Goal: Task Accomplishment & Management: Complete application form

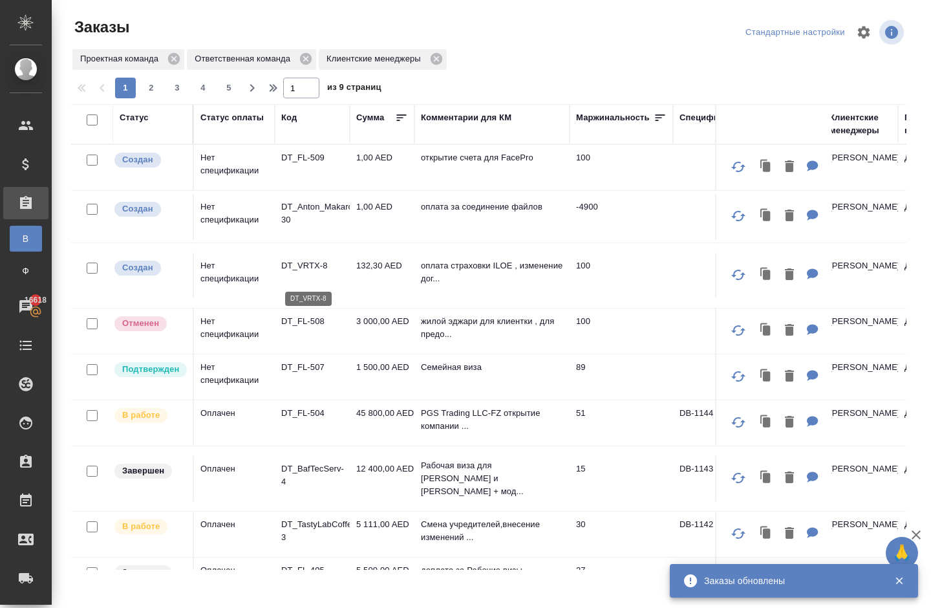
click at [293, 272] on p "DT_VRTX-8" at bounding box center [312, 265] width 62 height 13
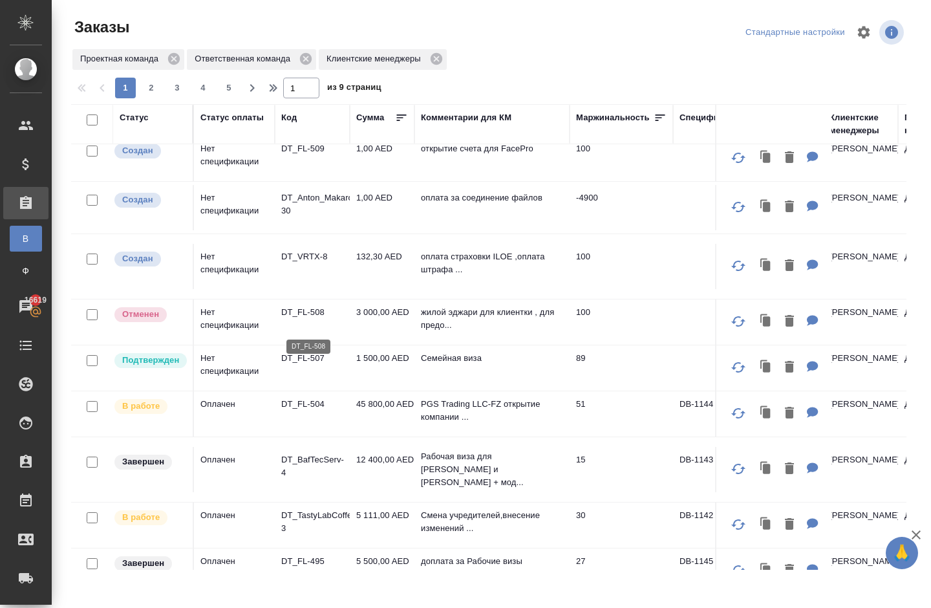
click at [306, 319] on p "DT_FL-508" at bounding box center [312, 312] width 62 height 13
click at [303, 319] on p "DT_FL-508" at bounding box center [312, 312] width 62 height 13
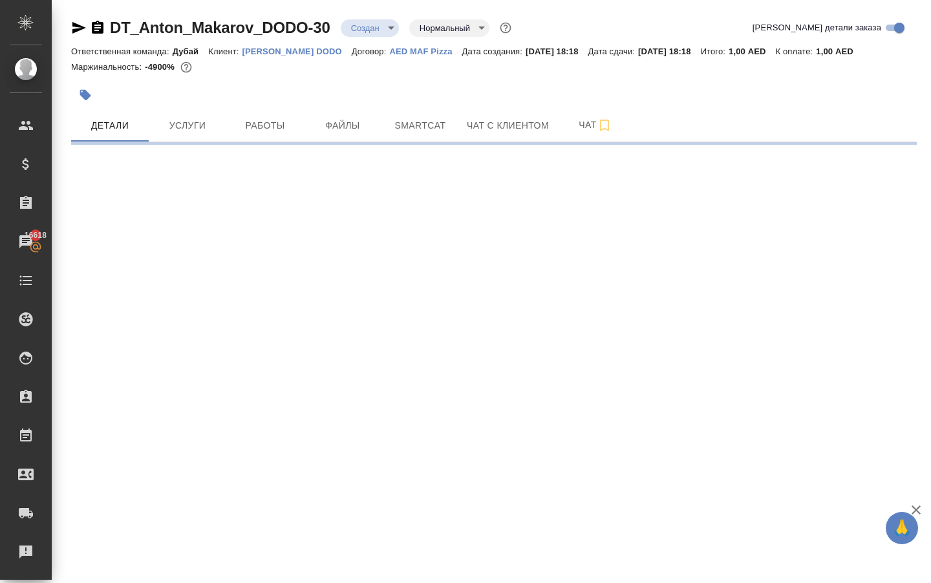
select select "RU"
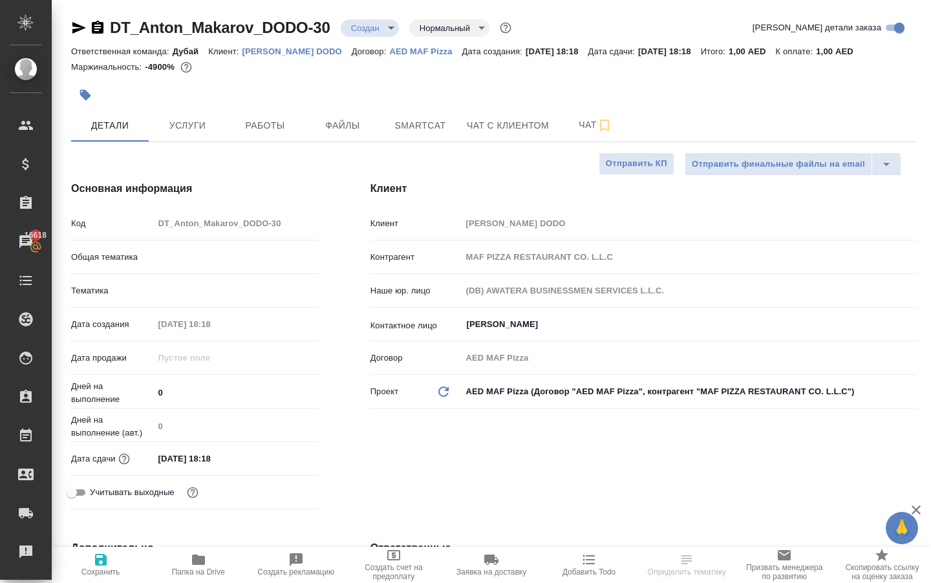
type textarea "x"
type input "[PERSON_NAME]"
type textarea "x"
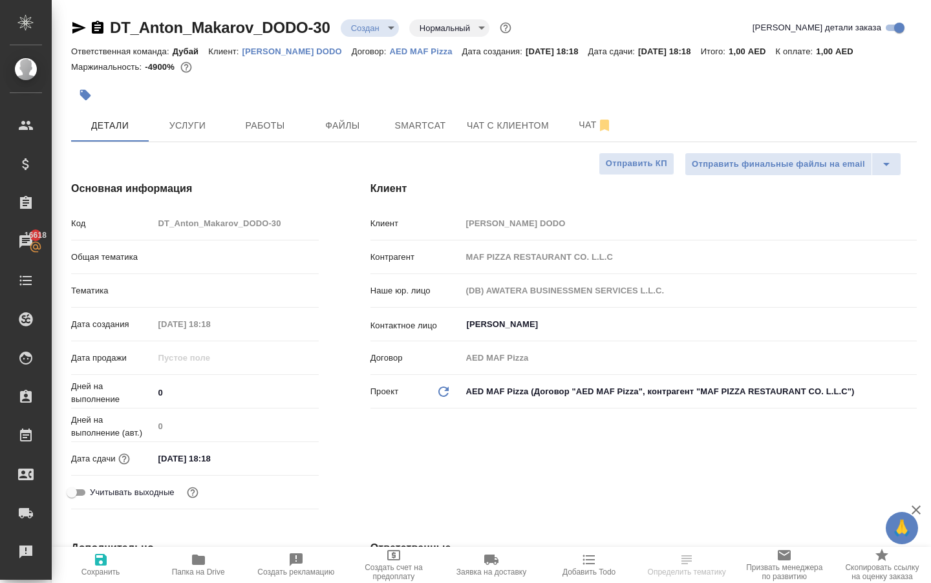
type textarea "x"
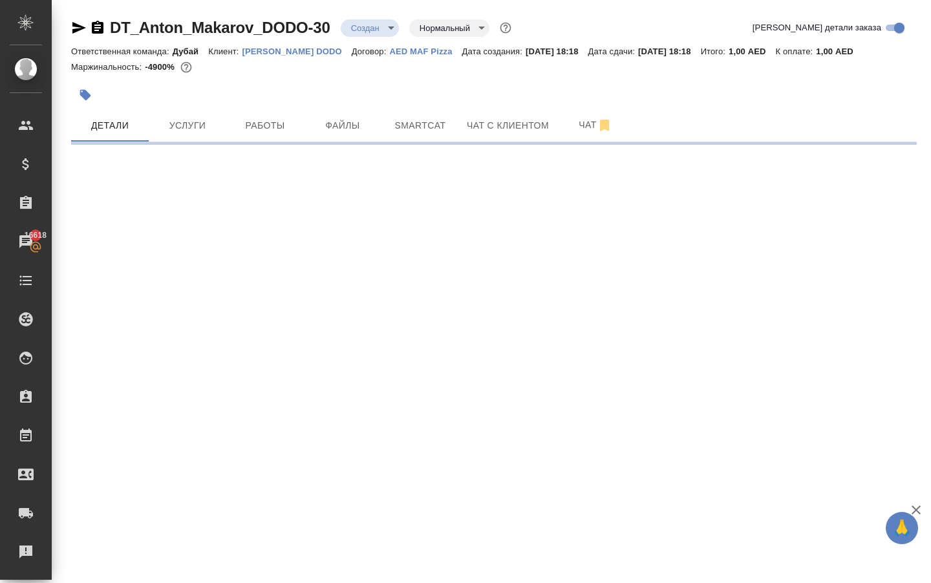
select select "RU"
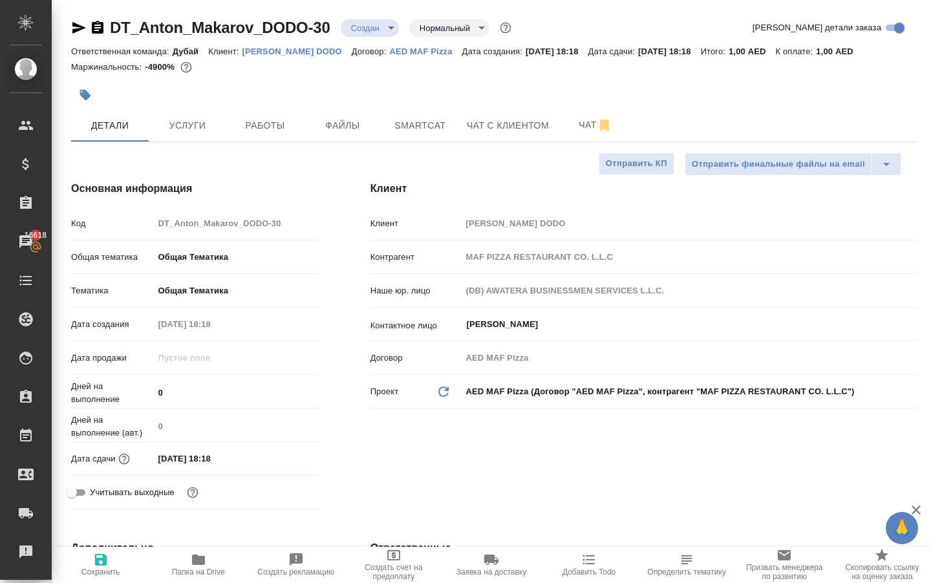
type textarea "x"
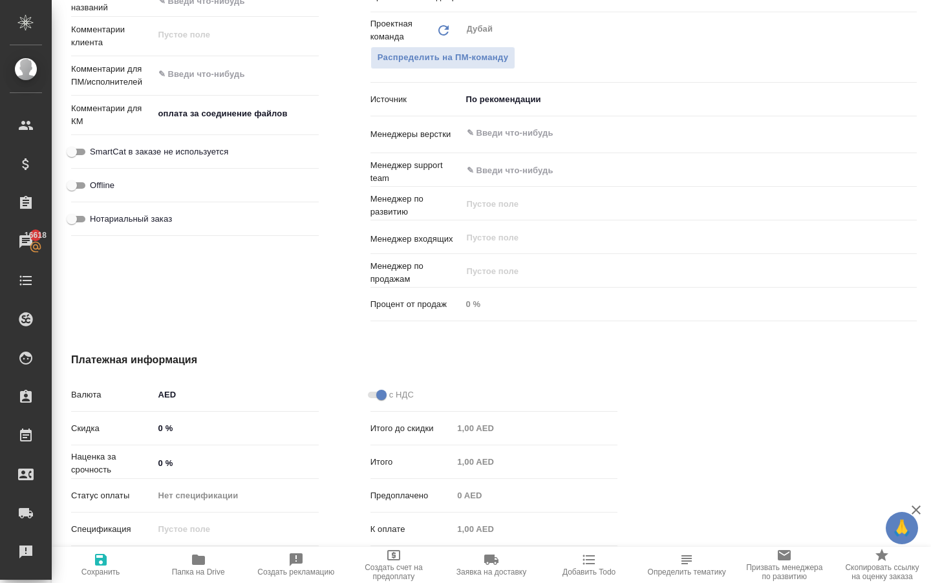
scroll to position [659, 0]
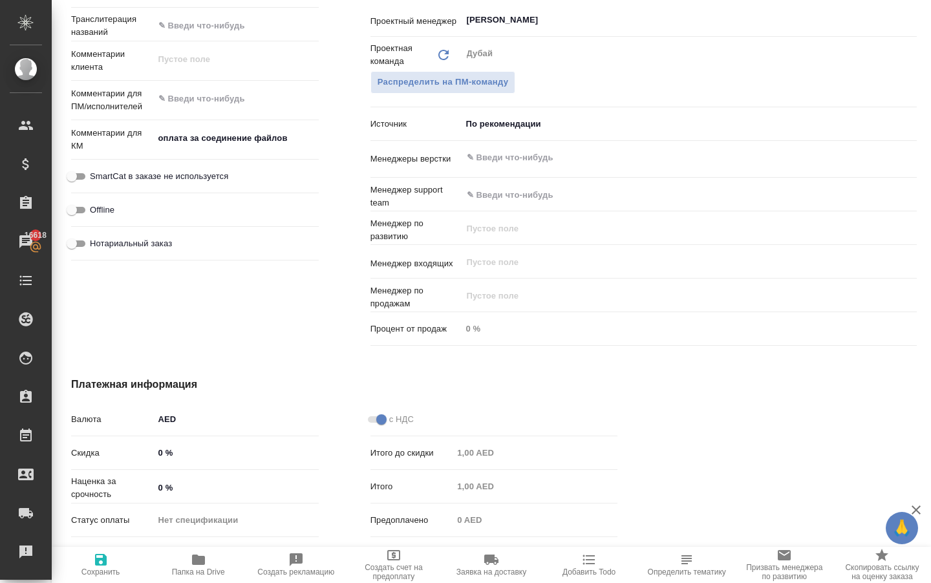
click at [506, 146] on body "🙏 .cls-1 fill:#fff; AWATERA Solokha Petro Клиенты Спецификации Заказы 16618 Чат…" at bounding box center [465, 291] width 931 height 583
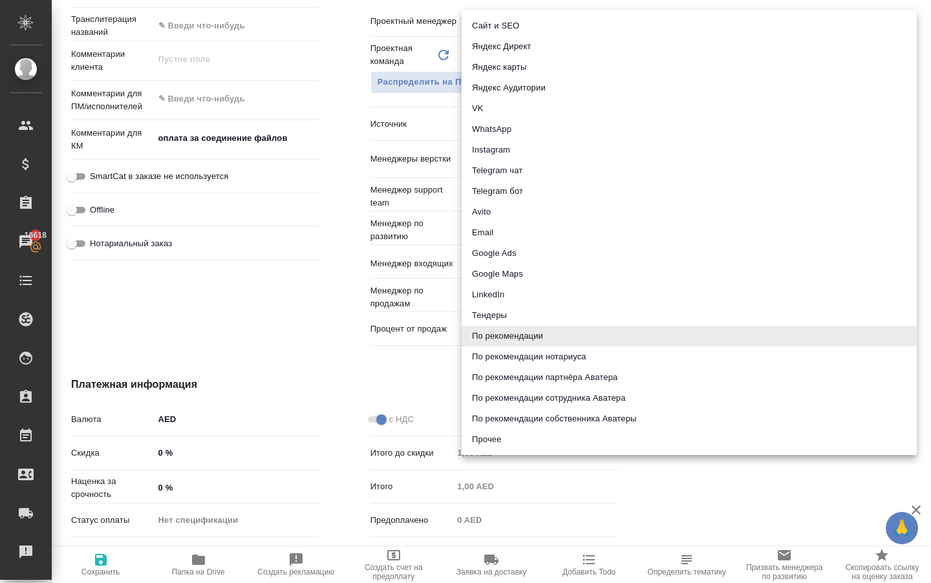
click at [484, 420] on li "По рекомендации собственника Аватеры" at bounding box center [689, 419] width 455 height 21
type textarea "x"
type input "ownerRecommendation"
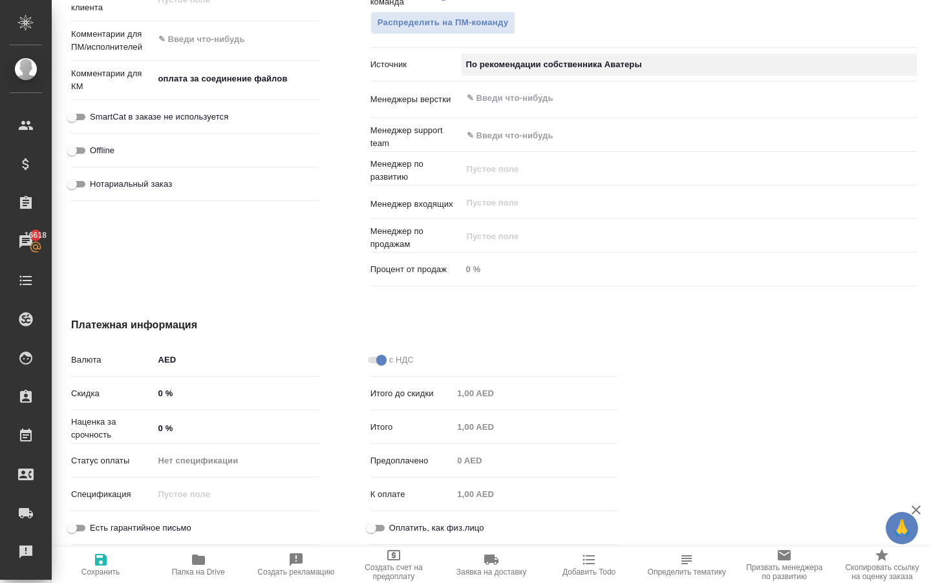
scroll to position [733, 0]
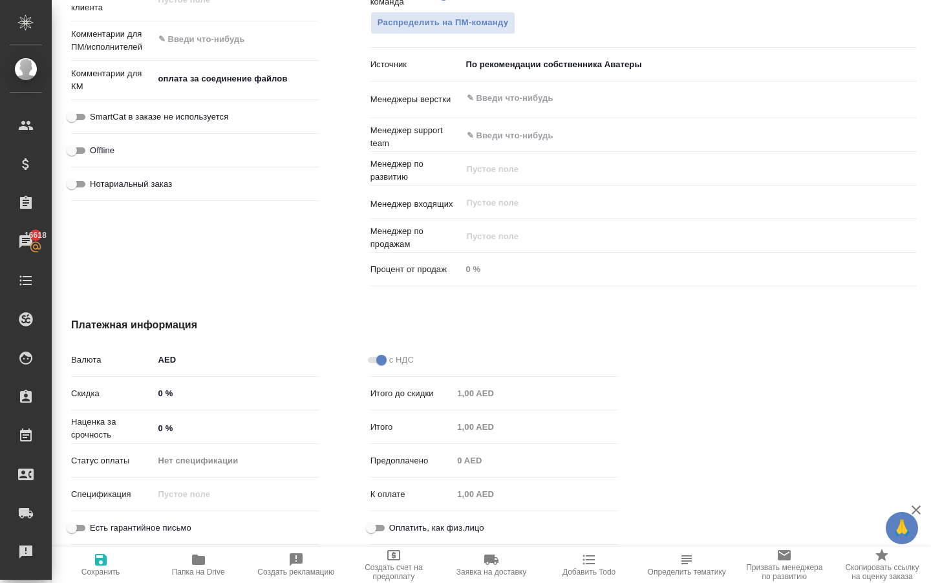
click at [106, 555] on icon "button" at bounding box center [101, 560] width 12 height 12
type textarea "x"
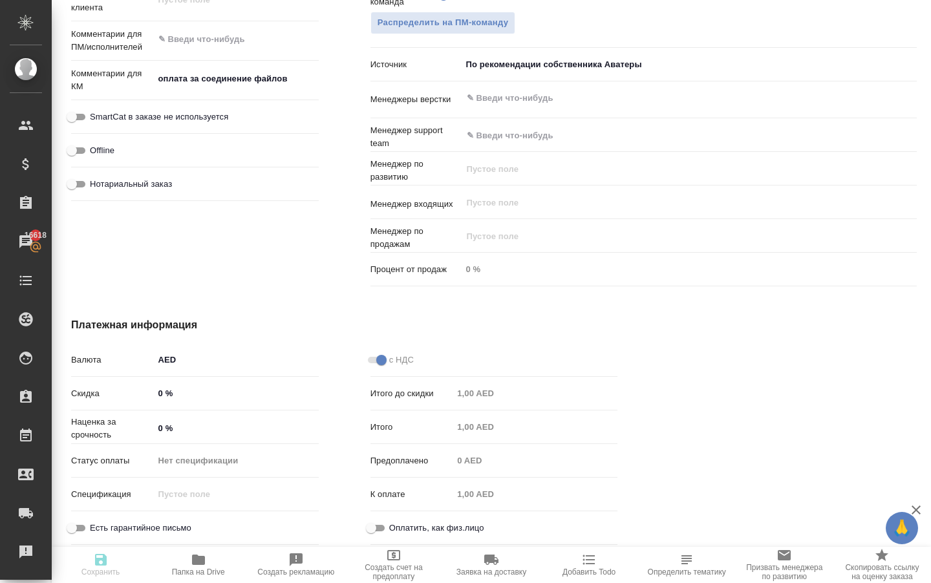
type textarea "x"
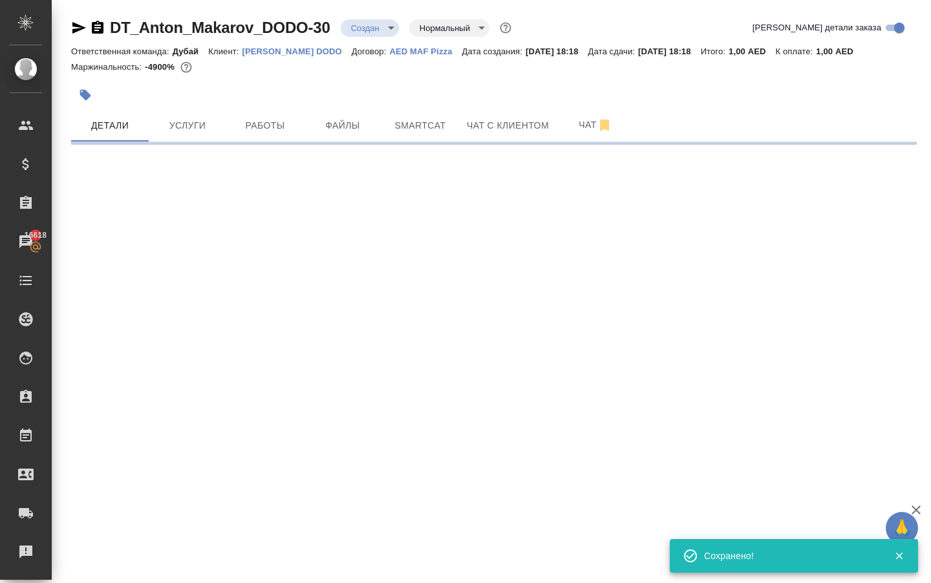
click at [99, 568] on div ".cls-1 fill:#fff; AWATERA Solokha Petro Клиенты Спецификации Заказы 16618 Чаты …" at bounding box center [465, 291] width 931 height 583
select select "RU"
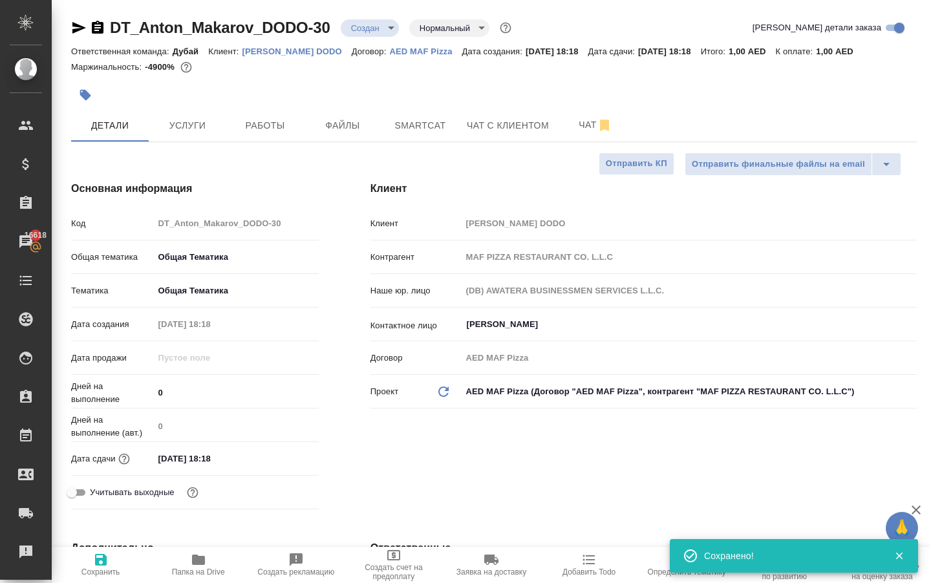
type textarea "x"
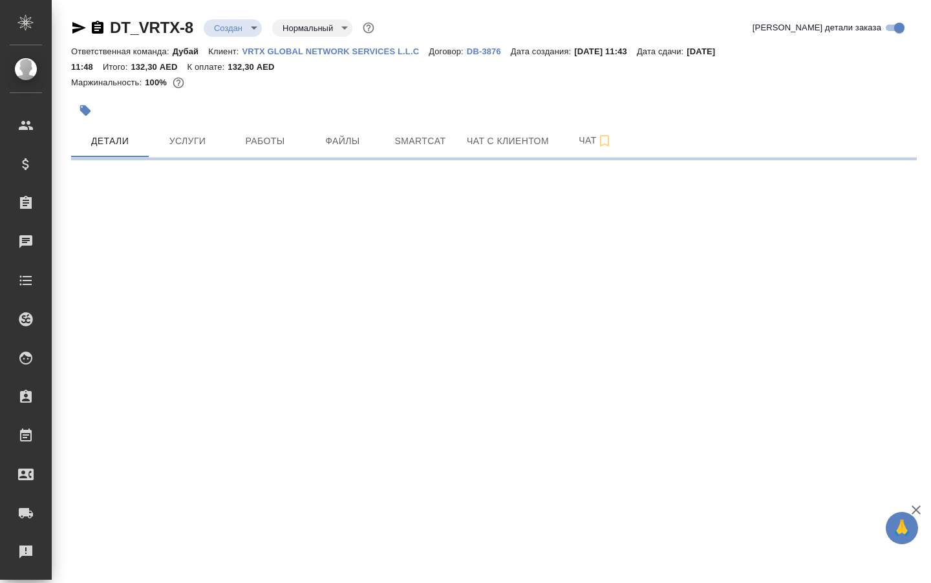
select select "RU"
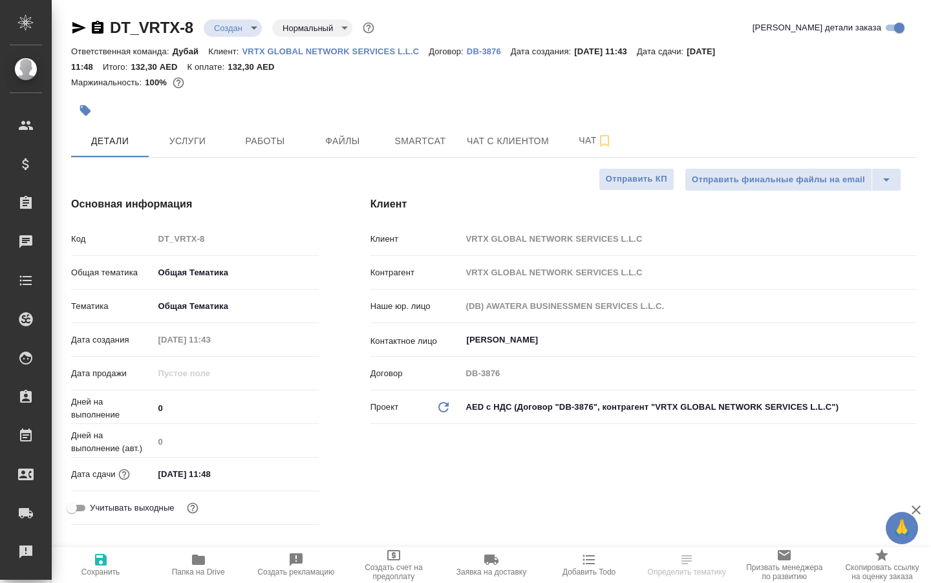
type textarea "x"
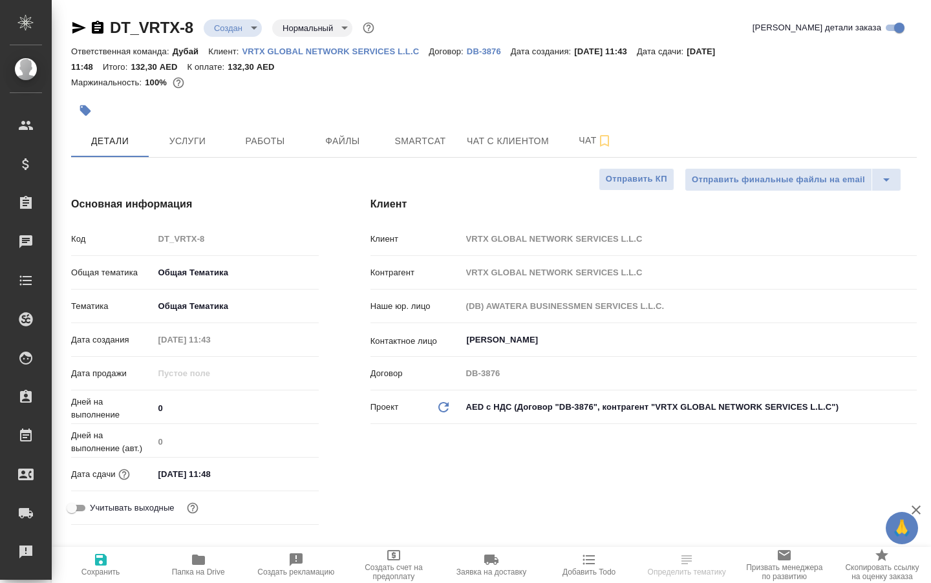
type textarea "x"
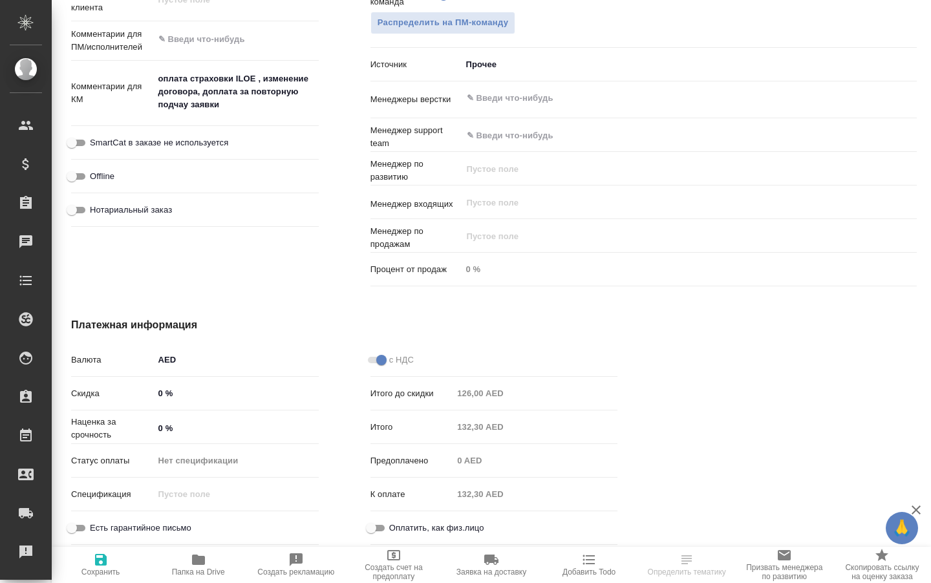
scroll to position [749, 0]
click at [484, 65] on body "🙏 .cls-1 fill:#fff; AWATERA Solokha Petro Клиенты Спецификации Заказы 16618 Чат…" at bounding box center [465, 291] width 931 height 583
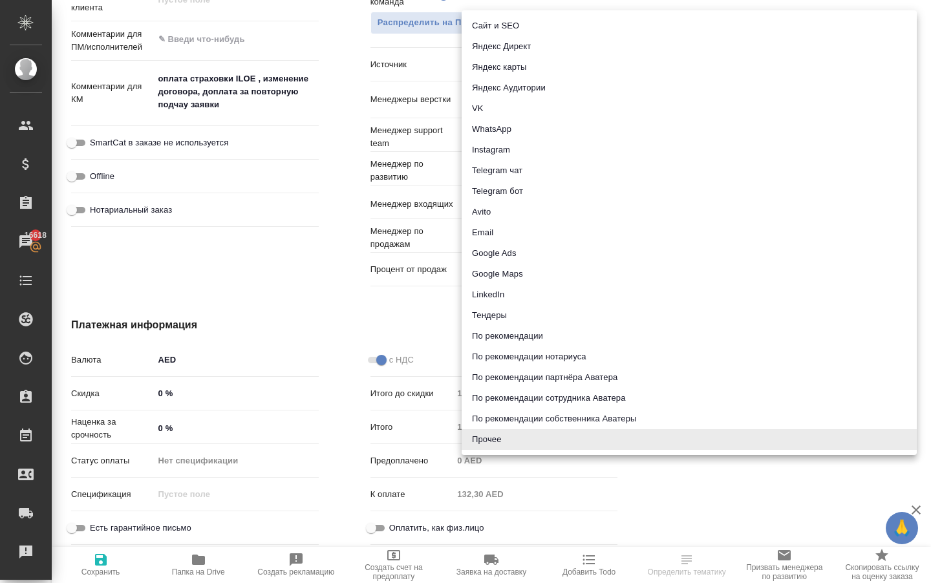
click at [526, 376] on li "По рекомендации партнёра Аватера" at bounding box center [689, 377] width 455 height 21
type textarea "x"
type input "partnerRecommendation"
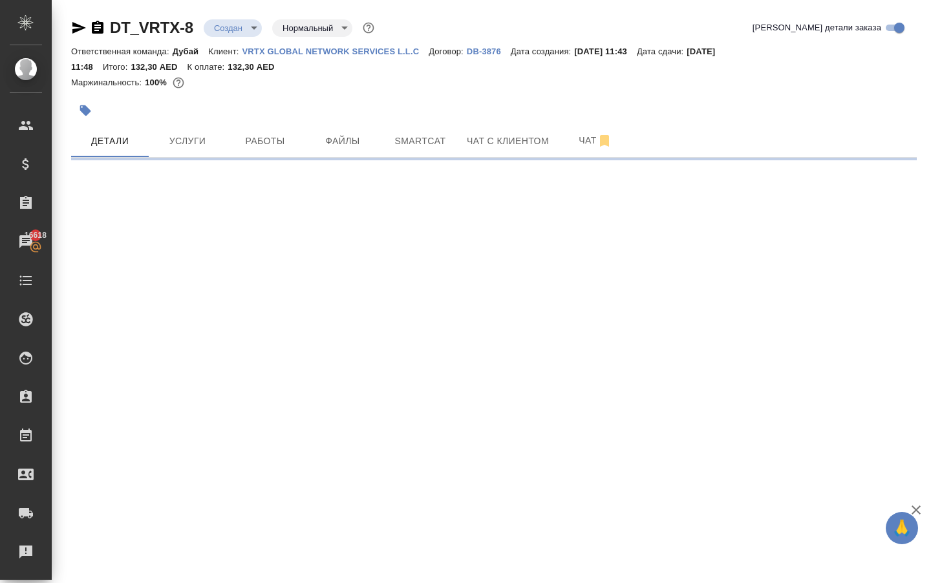
scroll to position [0, 0]
select select "RU"
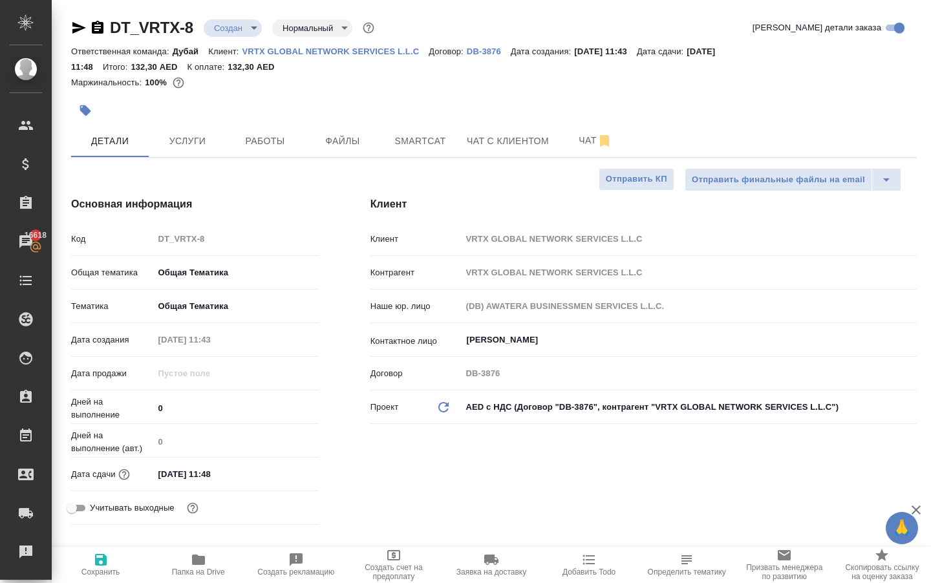
type textarea "x"
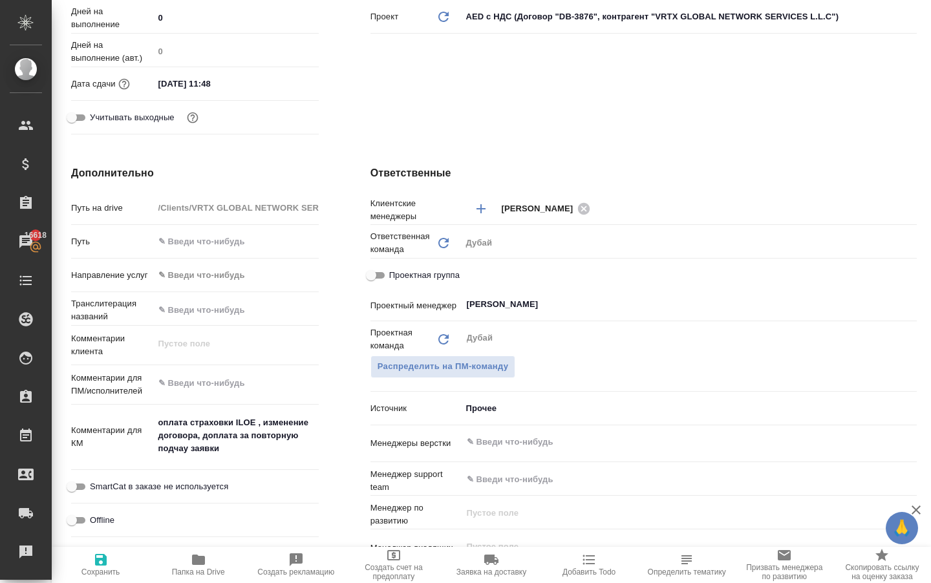
scroll to position [392, 0]
click at [477, 425] on body "🙏 .cls-1 fill:#fff; AWATERA Solokha Petro Клиенты Спецификации Заказы 16618 Чат…" at bounding box center [465, 291] width 931 height 583
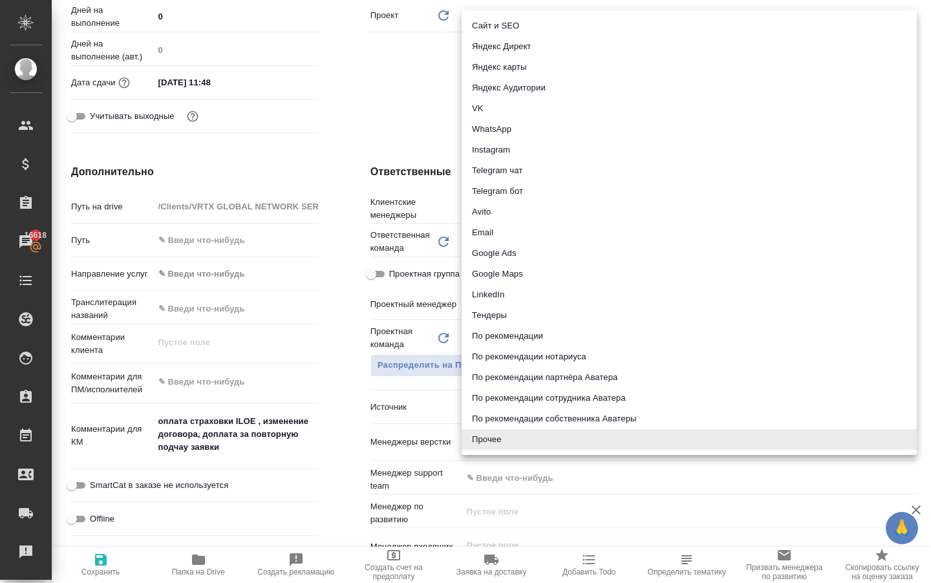
click at [512, 378] on li "По рекомендации партнёра Аватера" at bounding box center [689, 377] width 455 height 21
type textarea "x"
type input "partnerRecommendation"
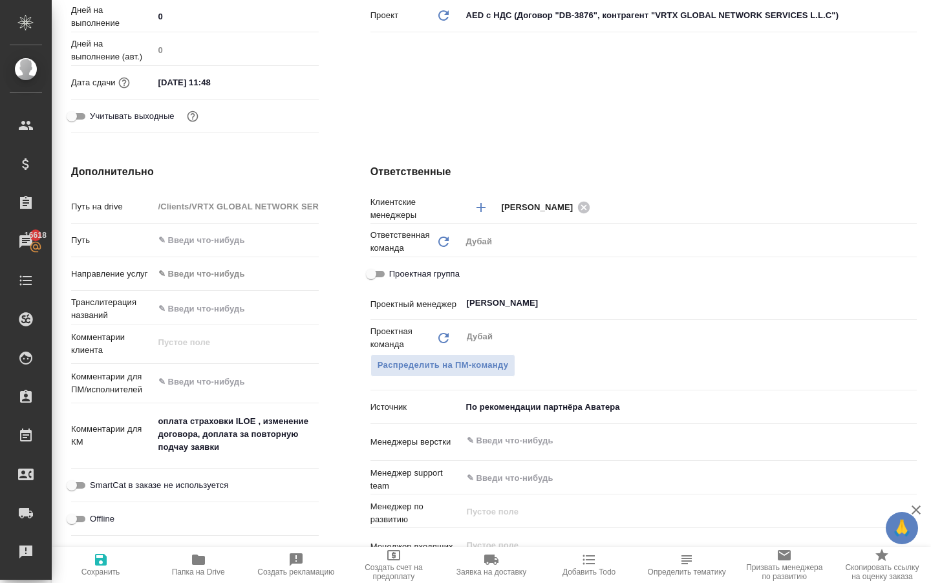
click at [100, 565] on icon "button" at bounding box center [101, 560] width 16 height 16
type textarea "x"
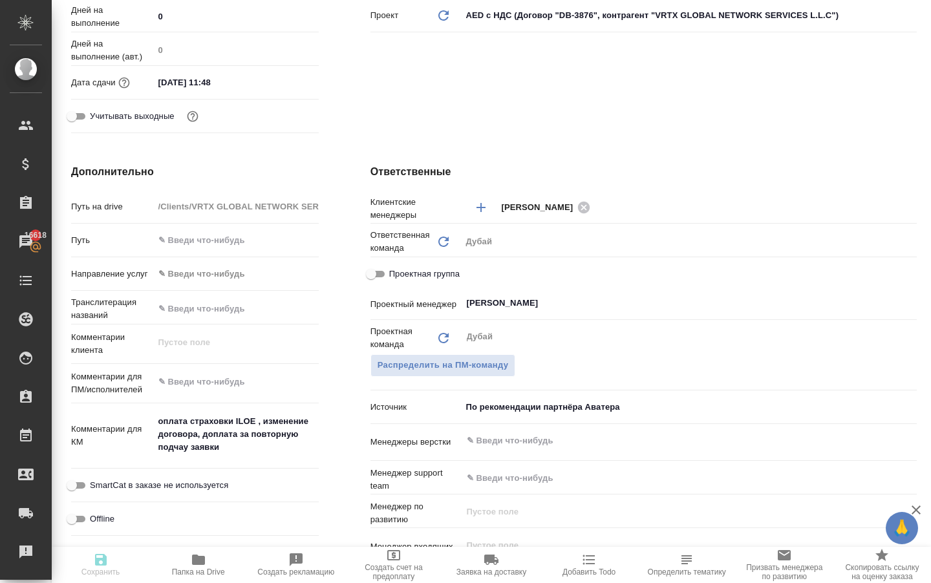
type textarea "x"
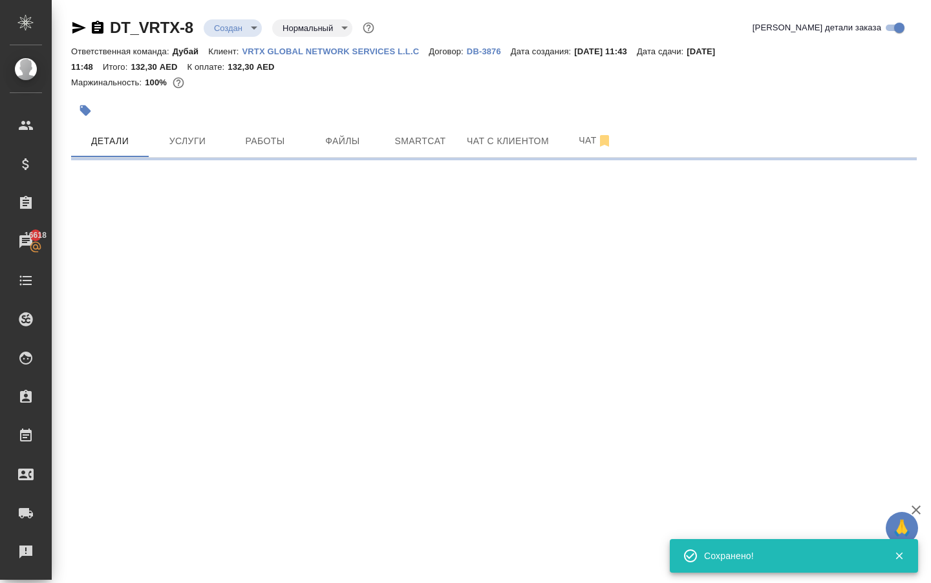
scroll to position [0, 0]
select select "RU"
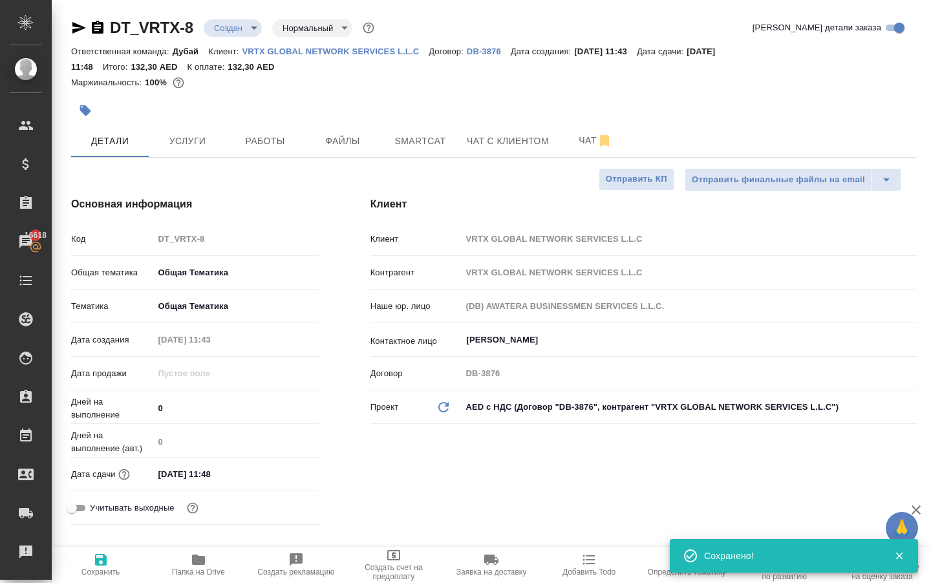
type textarea "x"
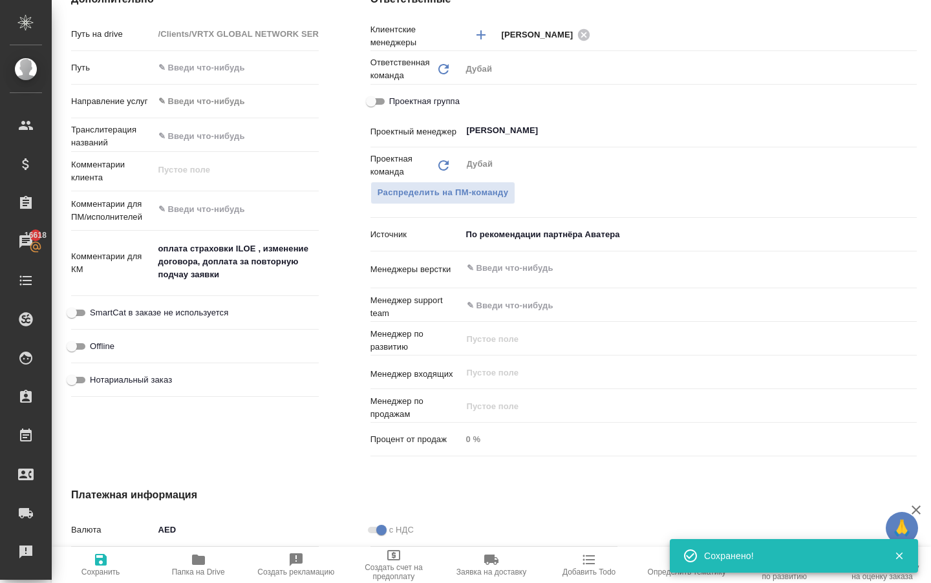
scroll to position [544, 0]
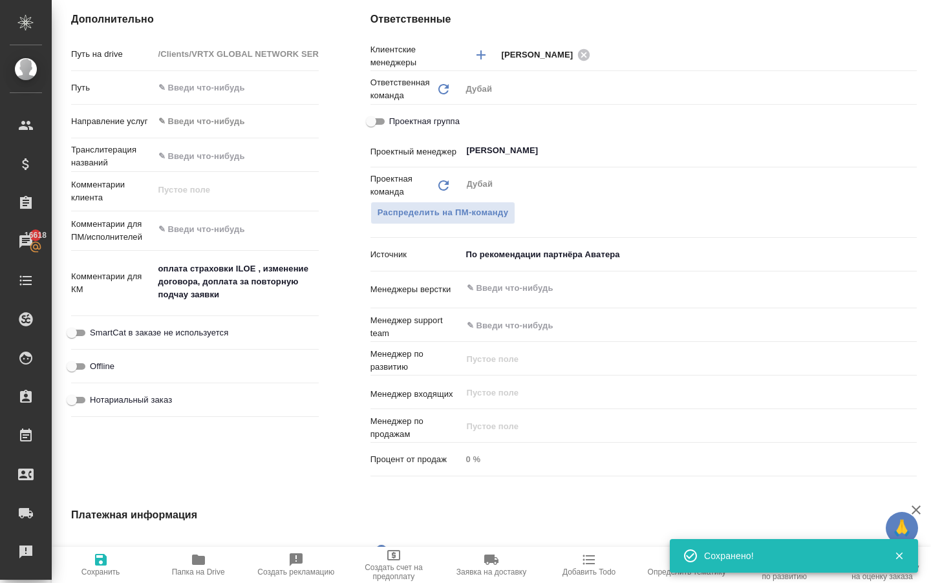
type textarea "x"
click at [268, 293] on textarea "оплата страховки ILOE , изменение договора, доплата за повторную подчау заявки" at bounding box center [236, 282] width 165 height 48
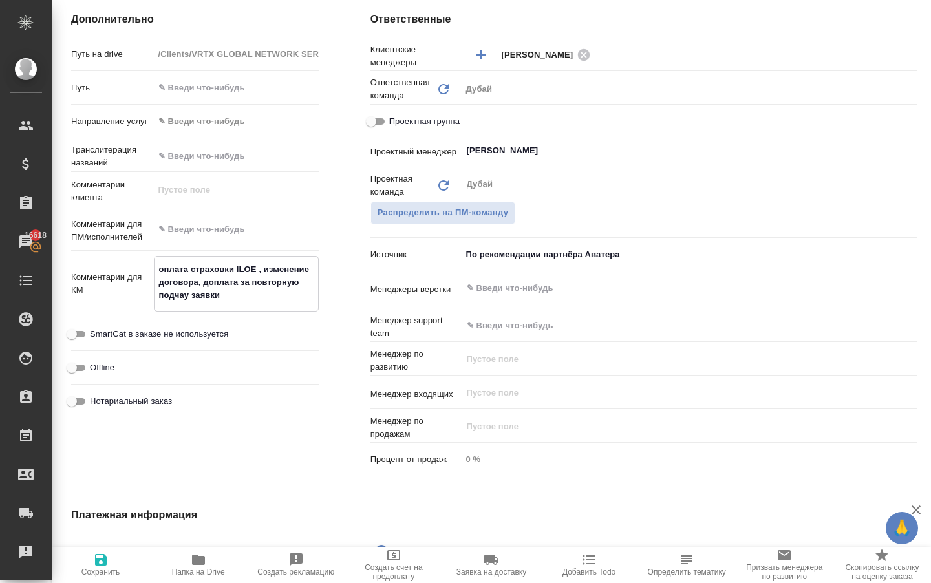
click at [262, 286] on textarea "оплата страховки ILOE , изменение договора, доплата за повторную подчау заявки" at bounding box center [237, 283] width 164 height 48
type textarea "x"
type textarea "оплата страховки ILOE ,о изменение договора, доплата за повторную подчау заявки"
type textarea "x"
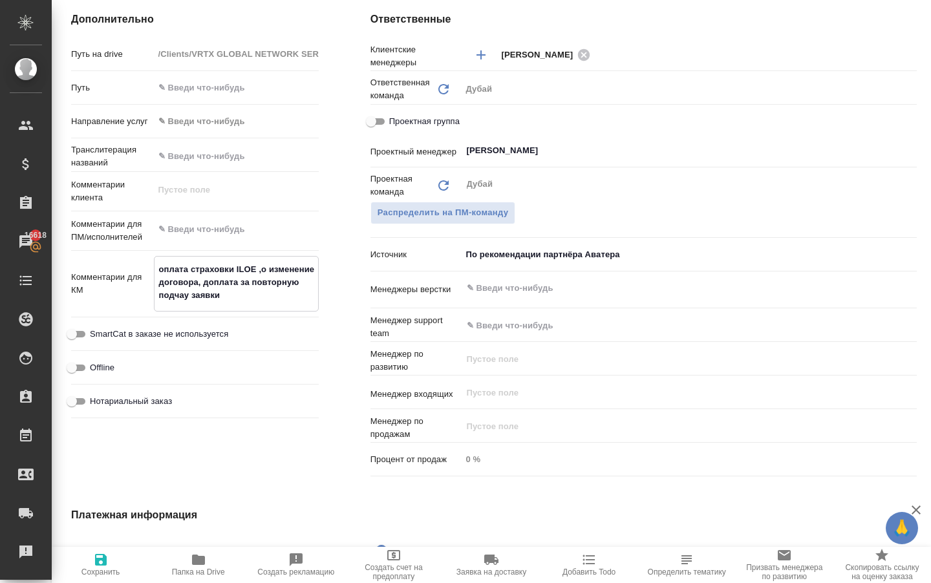
type textarea "x"
type textarea "оплата страховки ILOE ,оп изменение договора, доплата за повторную подчау заявки"
type textarea "x"
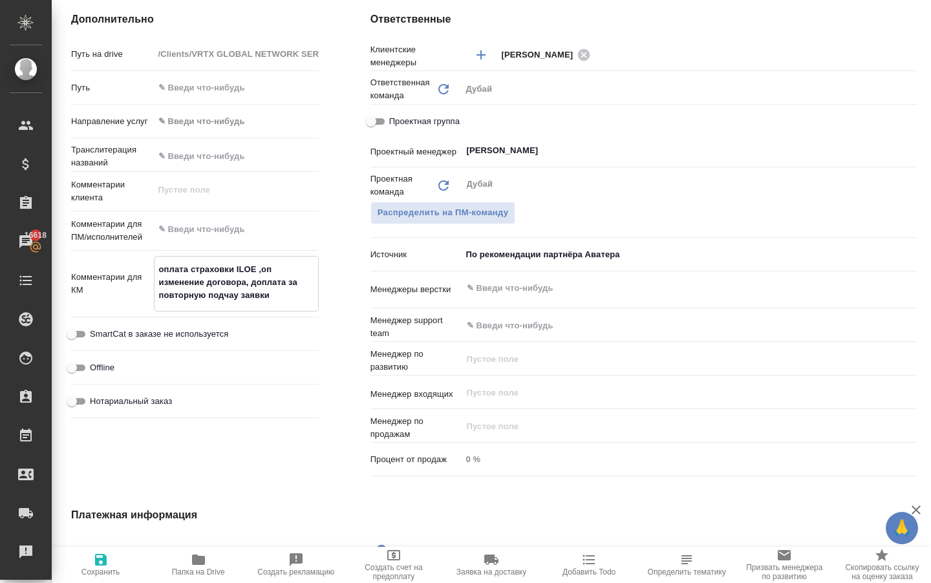
type textarea "x"
type textarea "оплата страховки ILOE ,опл изменение договора, доплата за повторную подчау заяв…"
type textarea "x"
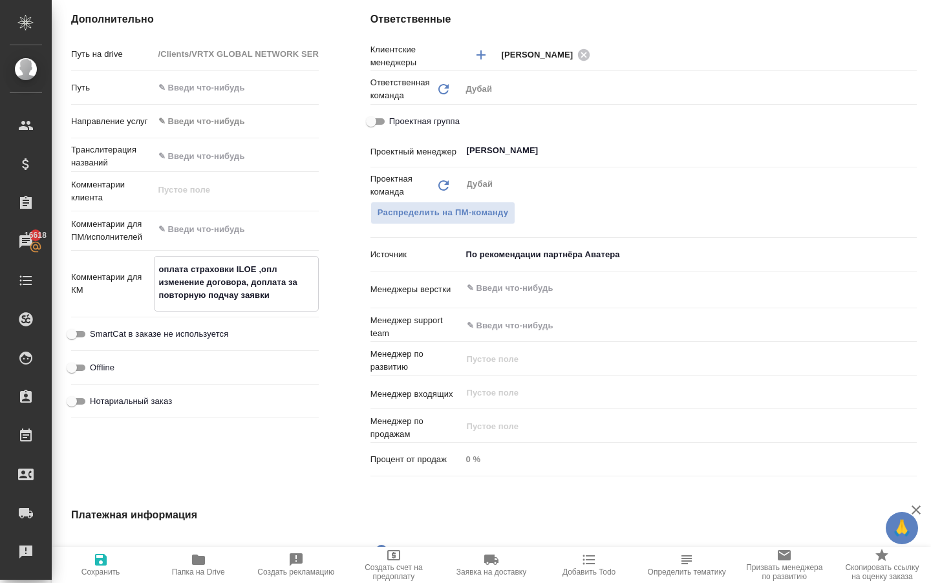
type textarea "оплата страховки ILOE ,опла изменение договора, доплата за повторную подчау зая…"
type textarea "x"
type textarea "оплата страховки ILOE ,оплат изменение договора, доплата за повторную подчау за…"
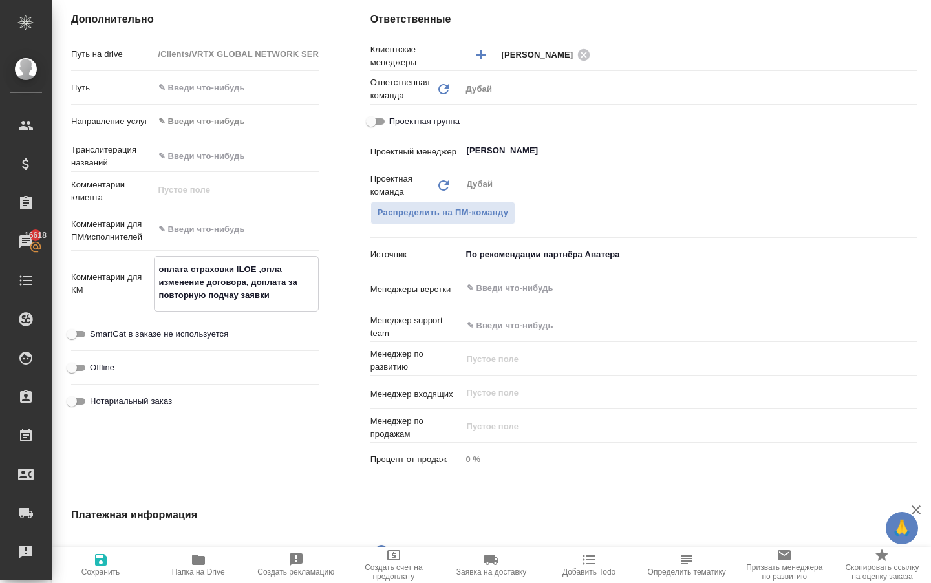
type textarea "x"
type textarea "оплата страховки ILOE ,оплата изменение договора, доплата за повторную подчау з…"
type textarea "x"
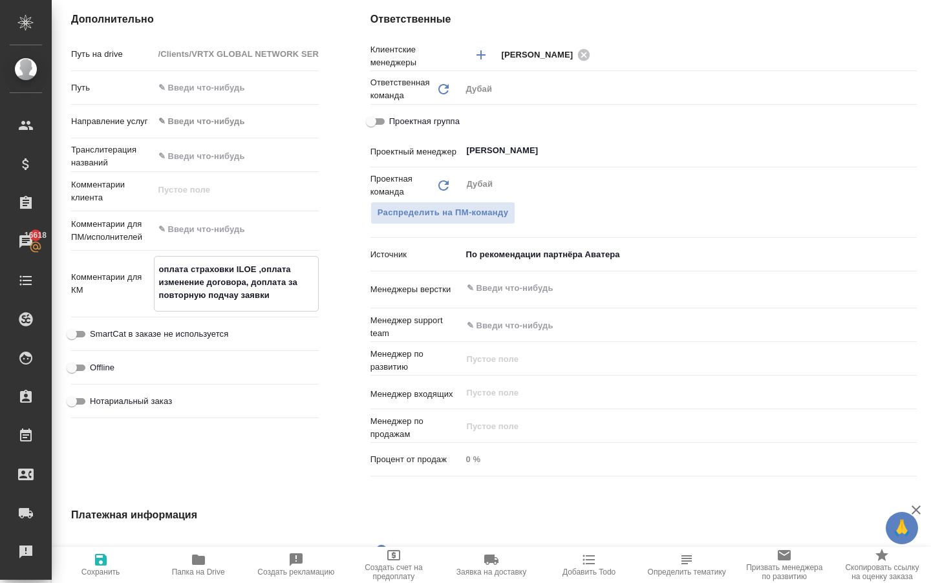
type textarea "x"
type textarea "оплата страховки ILOE ,оплата изменение договора, доплата за повторную подчау з…"
type textarea "x"
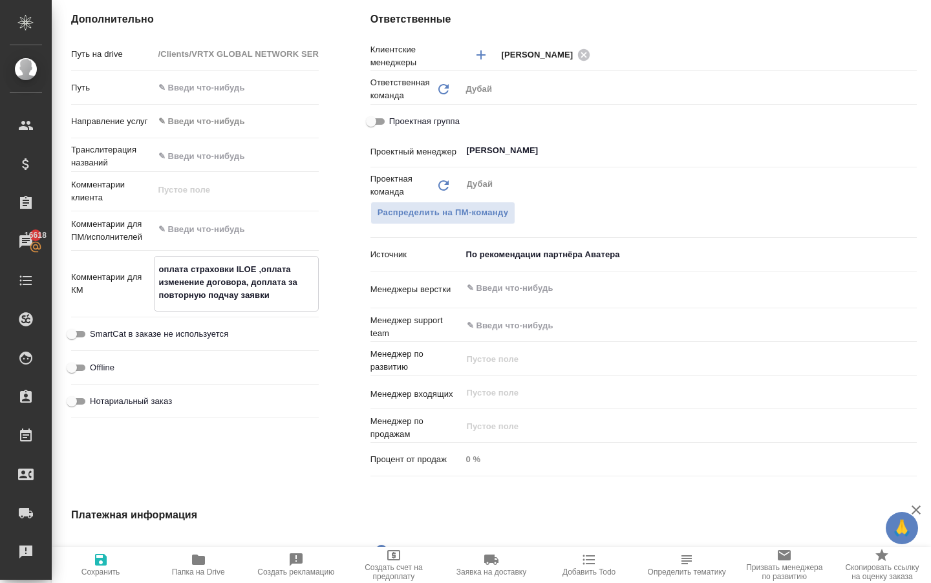
type textarea "x"
type textarea "оплата страховки ILOE ,оплата Ш изменение договора, доплата за повторную подчау…"
type textarea "x"
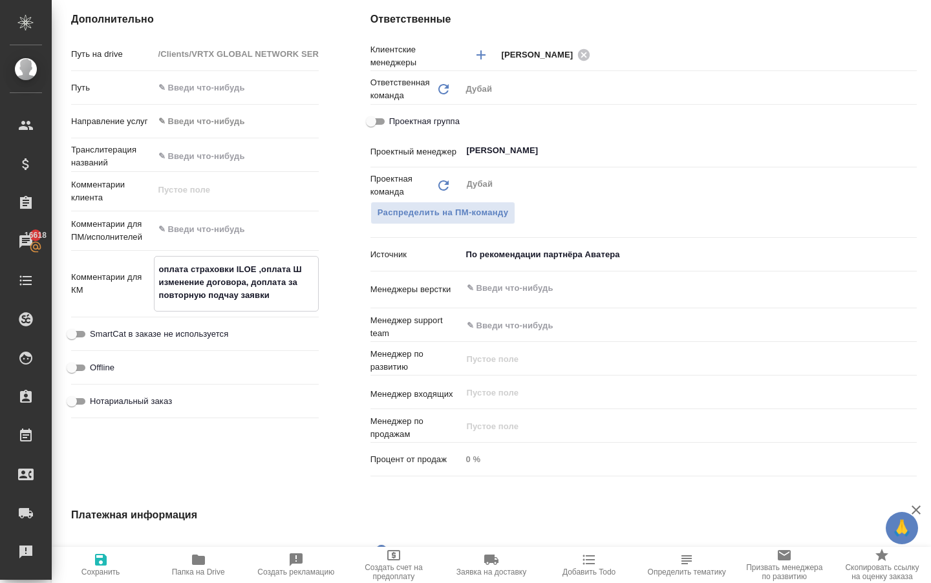
type textarea "оплата страховки ILOE ,оплата изменение договора, доплата за повторную подчау з…"
type textarea "x"
type textarea "оплата страховки ILOE ,оплата ш изменение договора, доплата за повторную подчау…"
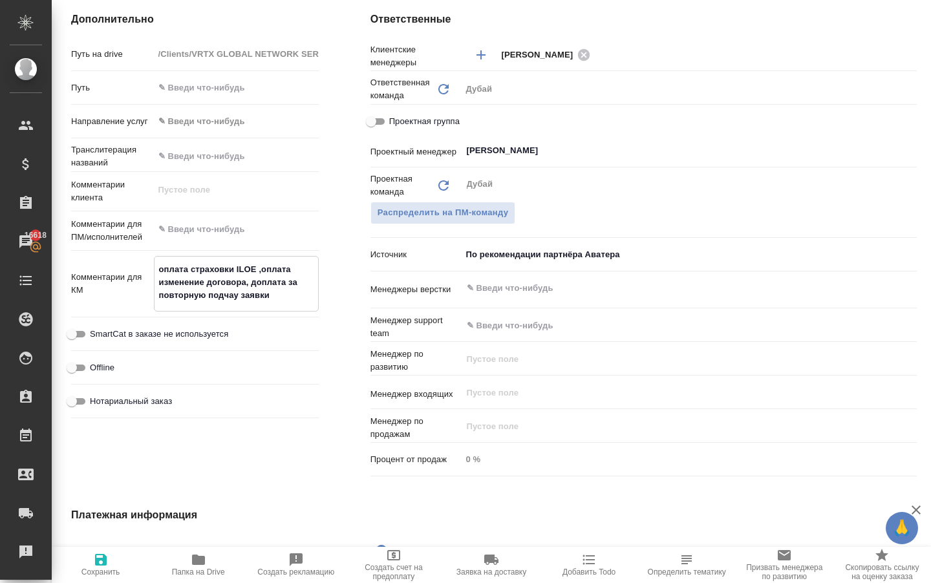
type textarea "x"
type textarea "оплата страховки ILOE ,оплата шт изменение договора, доплата за повторную подча…"
type textarea "x"
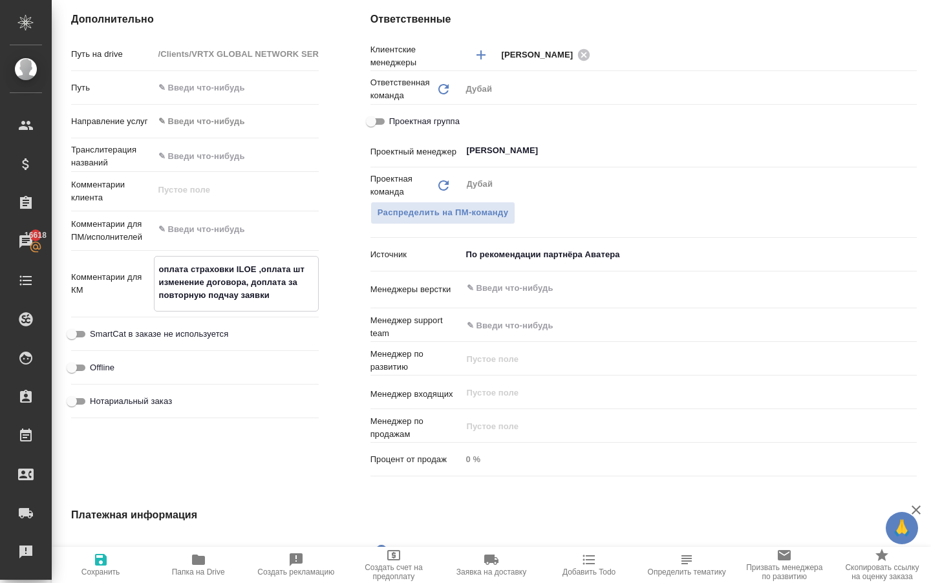
type textarea "x"
type textarea "оплата страховки ILOE ,оплата штр изменение договора, доплата за повторную подч…"
type textarea "x"
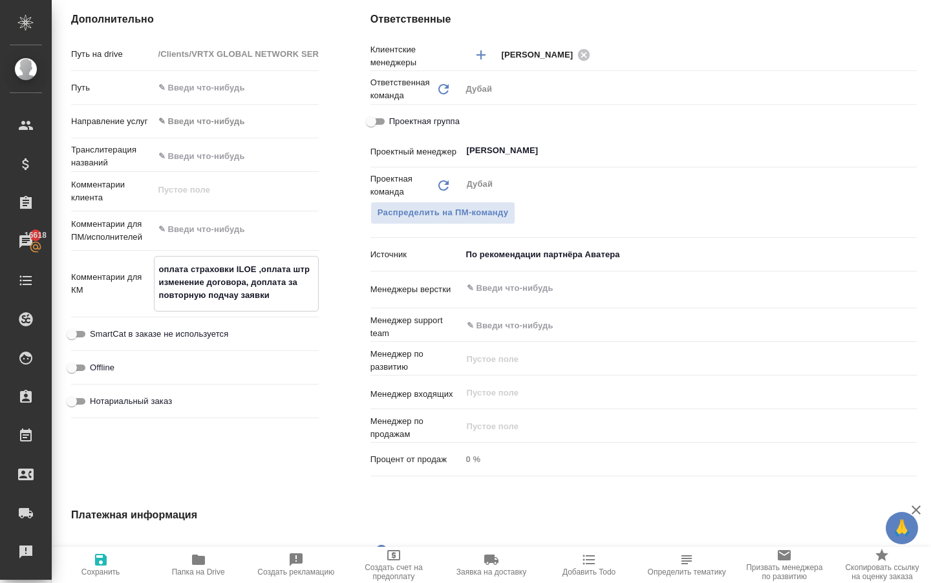
type textarea "x"
type textarea "оплата страховки ILOE ,оплата штра изменение договора, доплата за повторную под…"
type textarea "x"
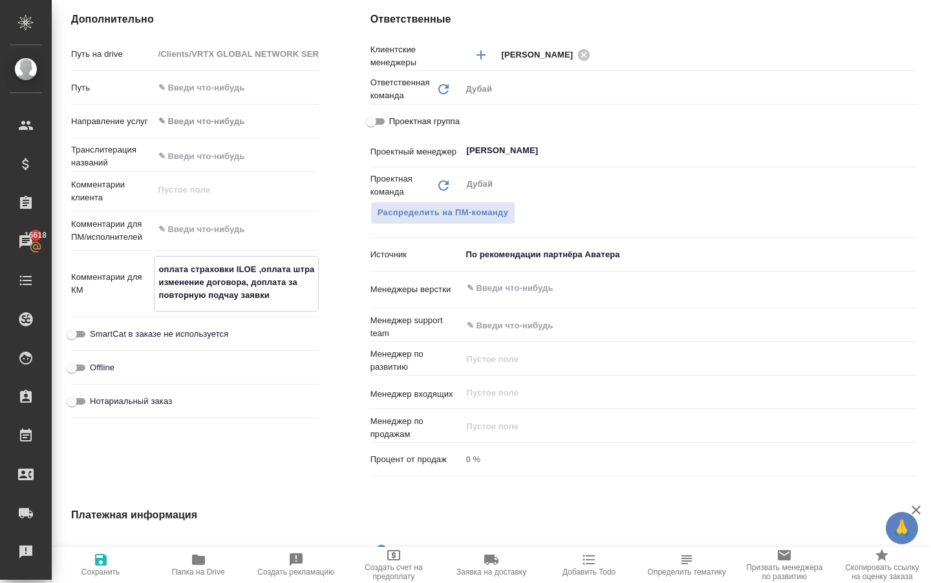
type textarea "оплата страховки ILOE ,оплата штраф изменение договора, доплата за повторную по…"
type textarea "x"
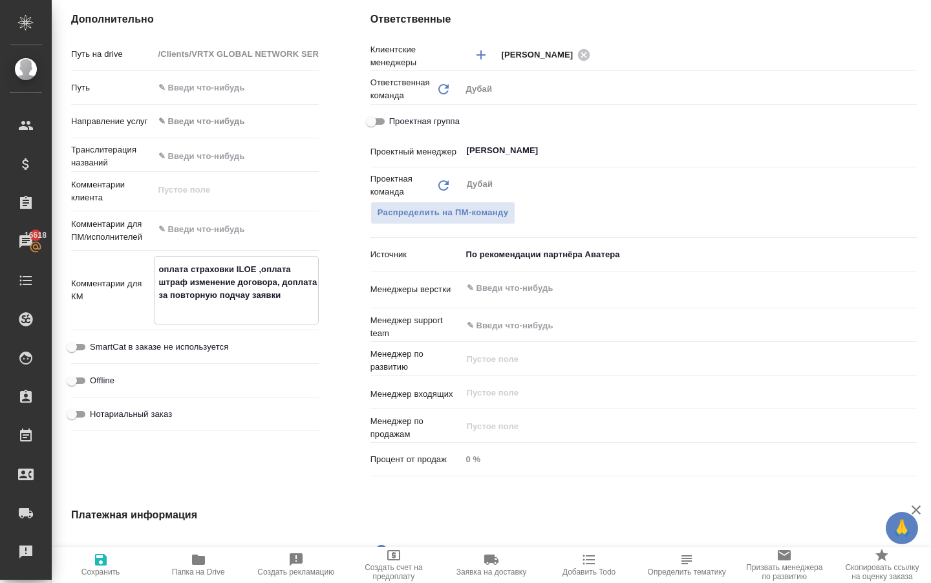
type textarea "x"
type textarea "оплата страховки ILOE ,оплата штрафа изменение договора, доплата за повторную п…"
type textarea "x"
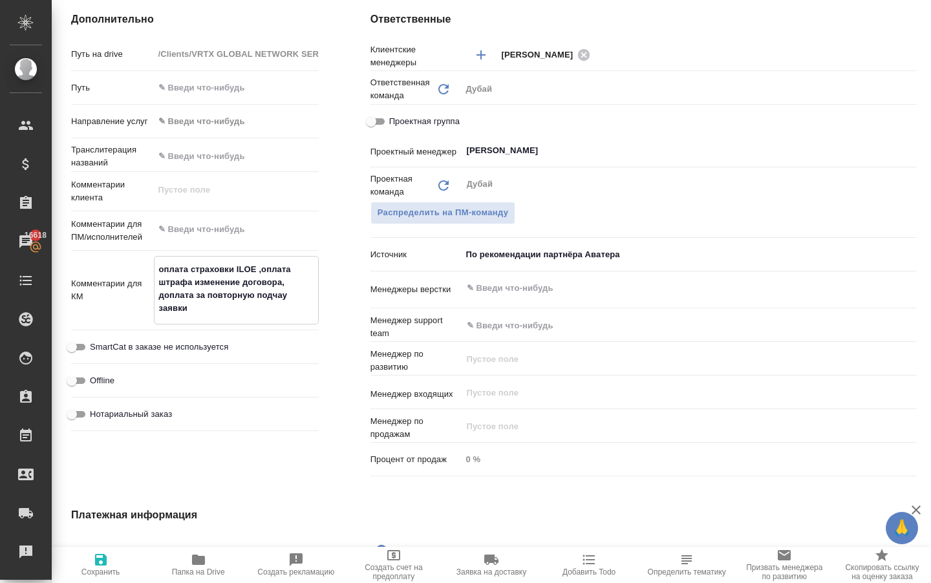
type textarea "x"
type textarea "оплата страховки ILOE ,оплата штрафа изменение договора, доплата за повторную п…"
type textarea "x"
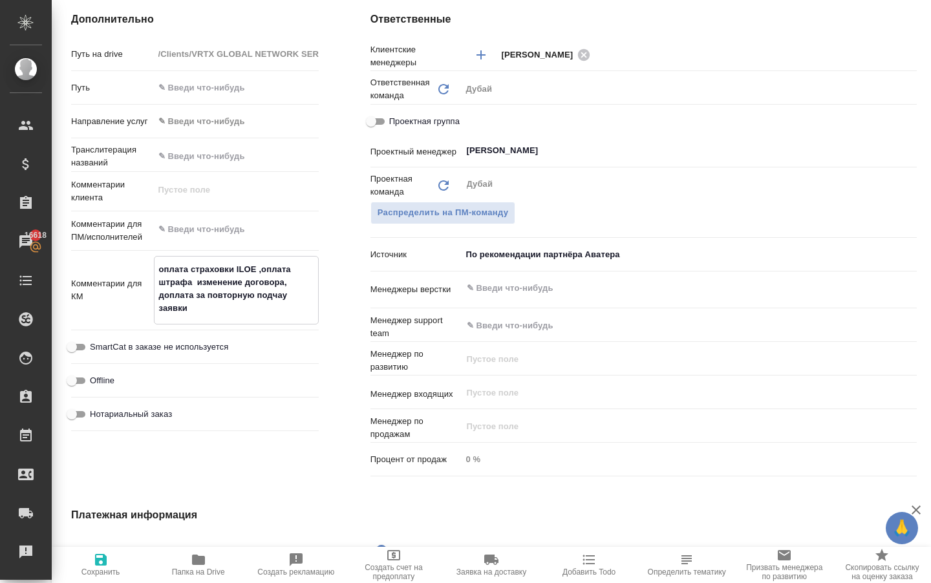
type textarea "оплата страховки ILOE ,оплата штрафа Д изменение договора, доплата за повторную…"
type textarea "x"
type textarea "оплата страховки ILOE ,оплата штрафа Да изменение договора, доплата за повторну…"
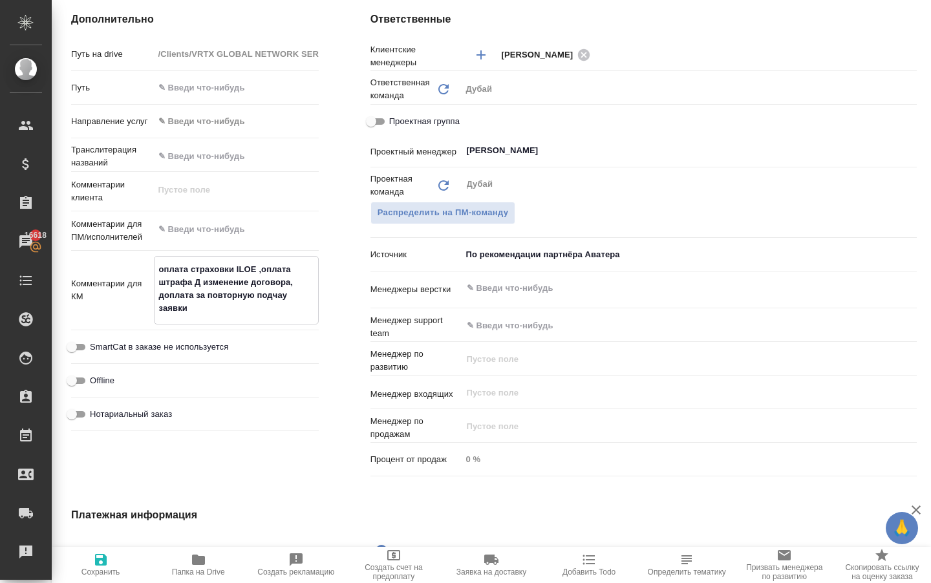
type textarea "x"
type textarea "оплата страховки ILOE ,оплата штрафа Дар изменение договора, доплата за повторн…"
type textarea "x"
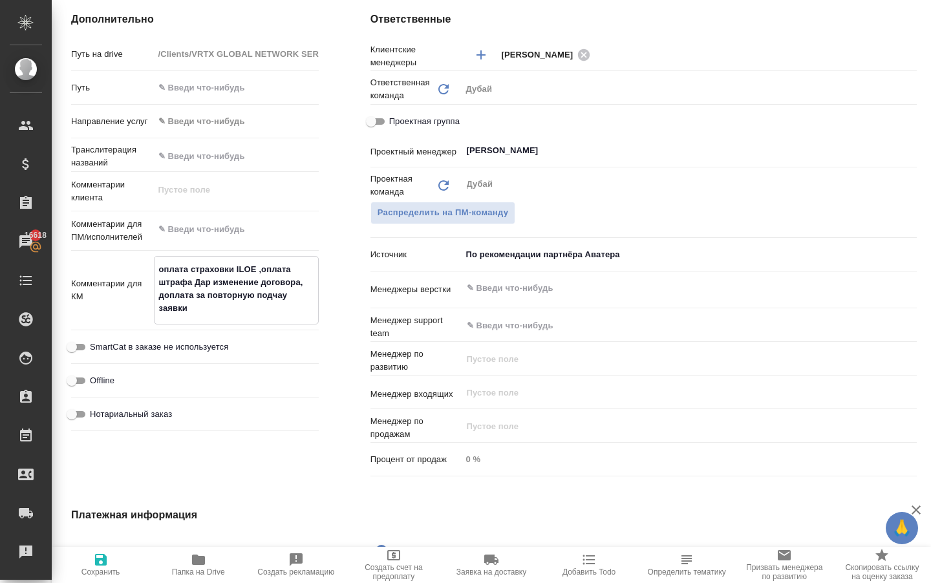
type textarea "x"
type textarea "оплата страховки ILOE ,оплата штрафа Дарь изменение договора, доплата за повтор…"
type textarea "x"
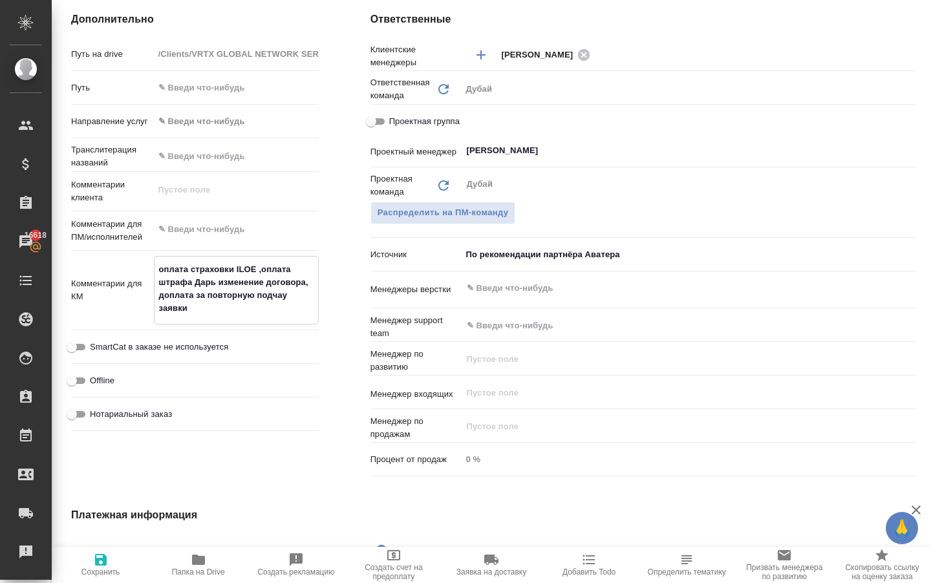
type textarea "x"
type textarea "оплата страховки ILOE ,оплата штрафа Дарьи изменение договора, доплата за повто…"
type textarea "x"
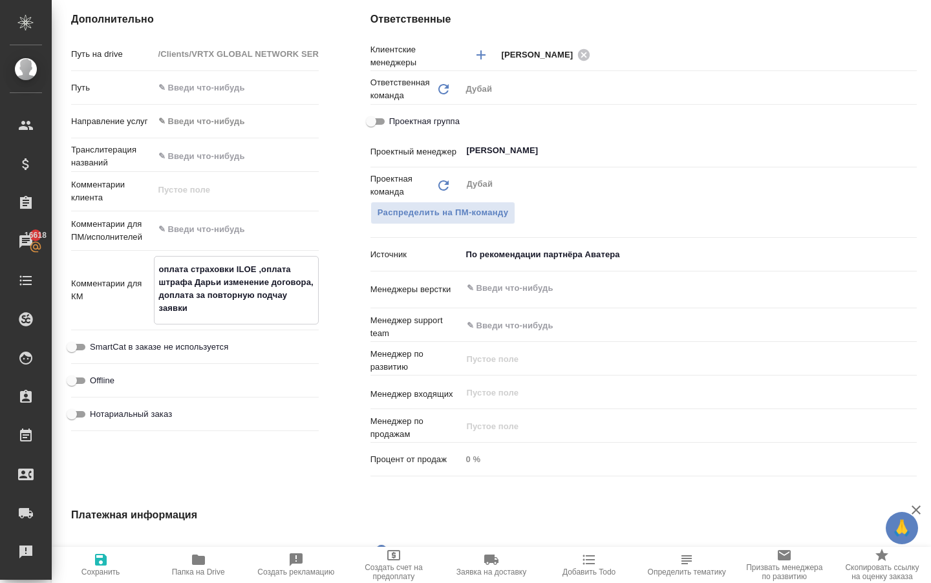
type textarea "оплата страховки ILOE ,оплата штрафа Дарьи изменение договора, доплата за повто…"
type textarea "x"
type textarea "оплата страховки ILOE ,оплата штрафа Дарьи - изменение договора, доплата за пов…"
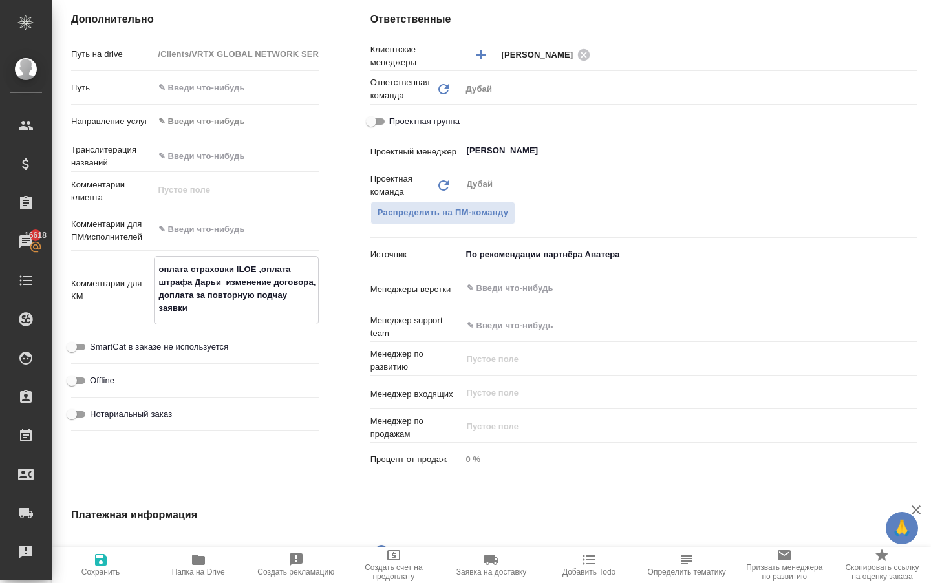
type textarea "x"
type textarea "оплата страховки ILOE ,оплата штрафа Дарьи - изменение договора, доплата за пов…"
type textarea "x"
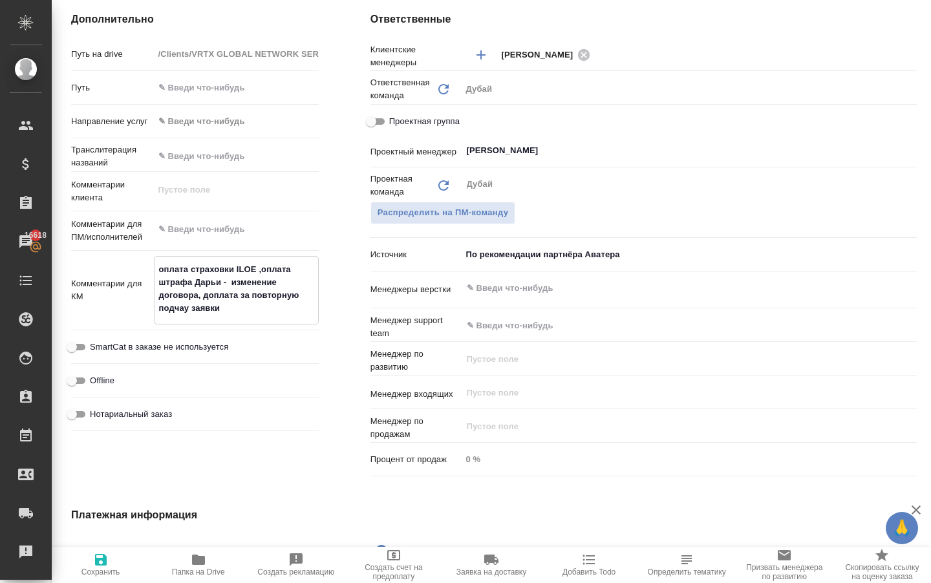
type textarea "x"
type textarea "оплата страховки ILOE ,оплата штрафа Дарьи - 4 изменение договора, доплата за п…"
type textarea "x"
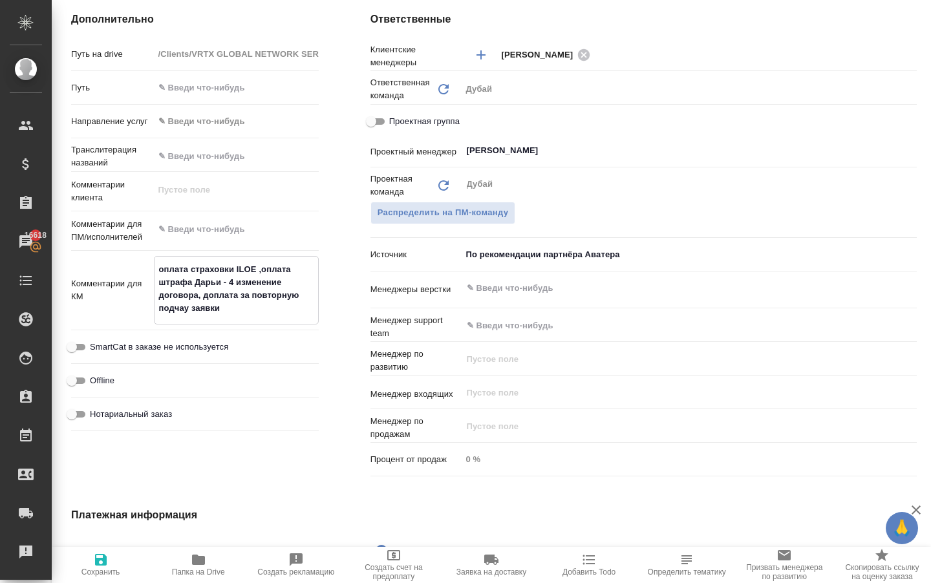
type textarea "x"
type textarea "оплата страховки ILOE ,оплата штрафа Дарьи - 40 изменение договора, доплата за …"
type textarea "x"
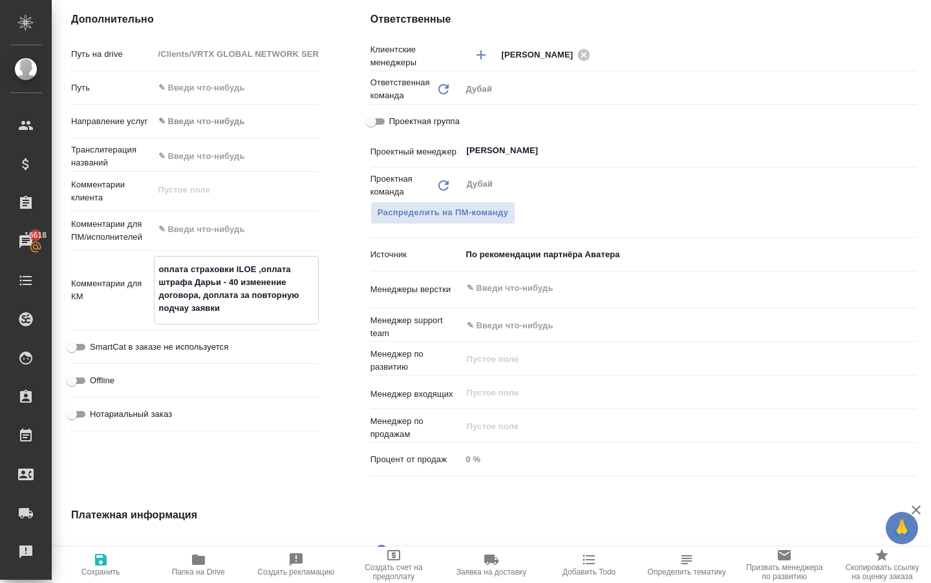
type textarea "оплата страховки ILOE ,оплата штрафа Дарьи - 400 изменение договора, доплата за…"
type textarea "x"
type textarea "оплата страховки ILOE ,оплата штрафа Дарьи - 400 изменение договора, доплата за…"
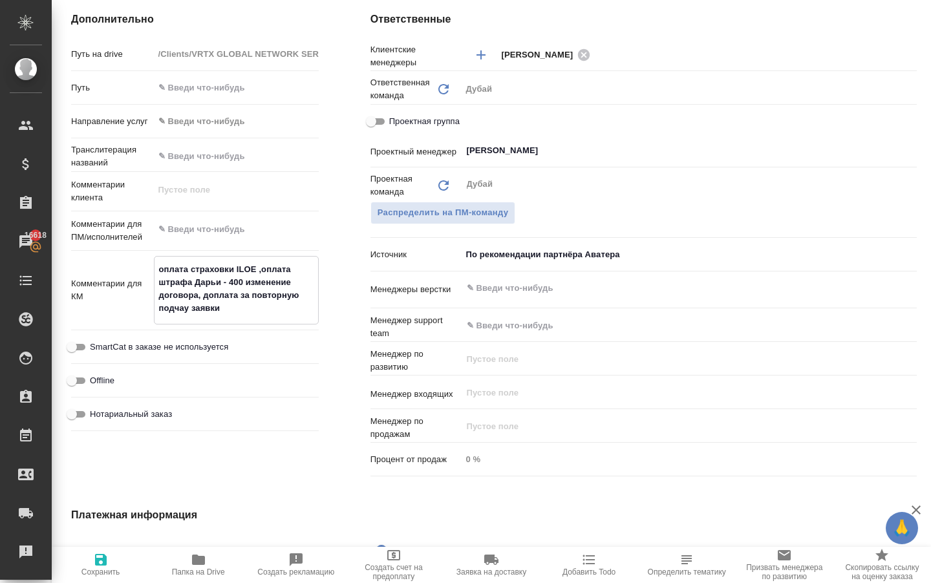
type textarea "x"
type textarea "оплата страховки ILOE ,оплата штрафа Дарьи - 400 а изменение договора, доплата …"
type textarea "x"
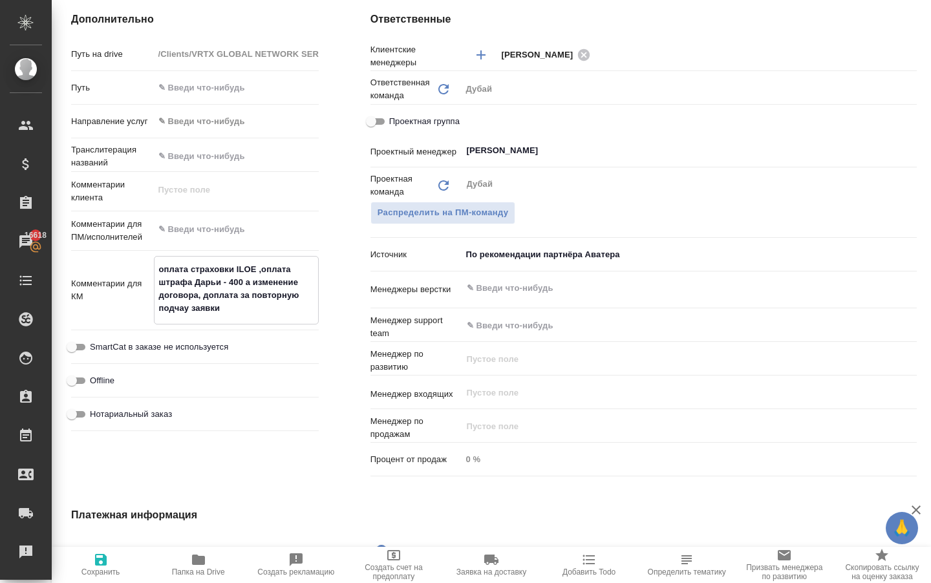
type textarea "x"
type textarea "оплата страховки ILOE ,оплата штрафа Дарьи - 400 ае изменение договора, доплата…"
type textarea "x"
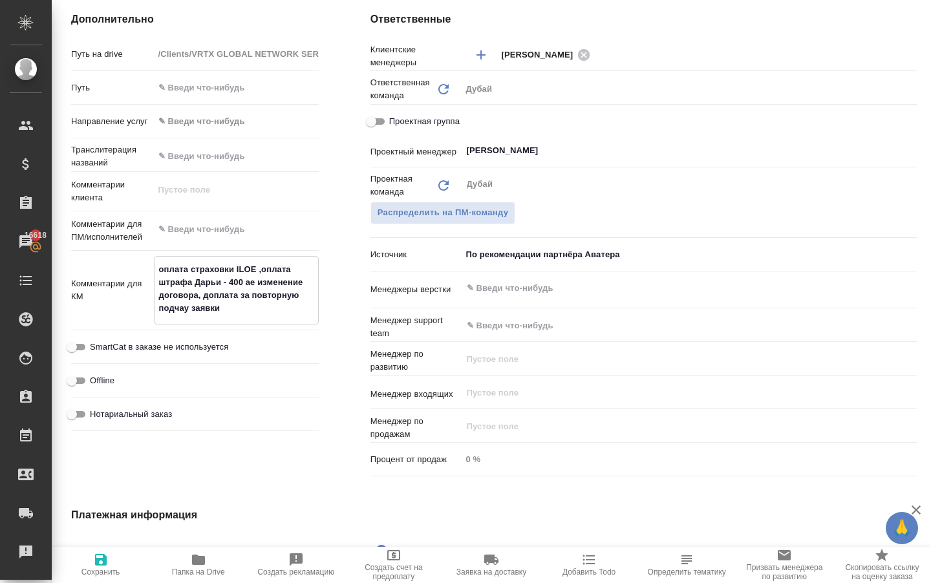
type textarea "x"
type textarea "оплата страховки ILOE ,оплата штрафа Дарьи - 400 аед изменение договора, доплат…"
type textarea "x"
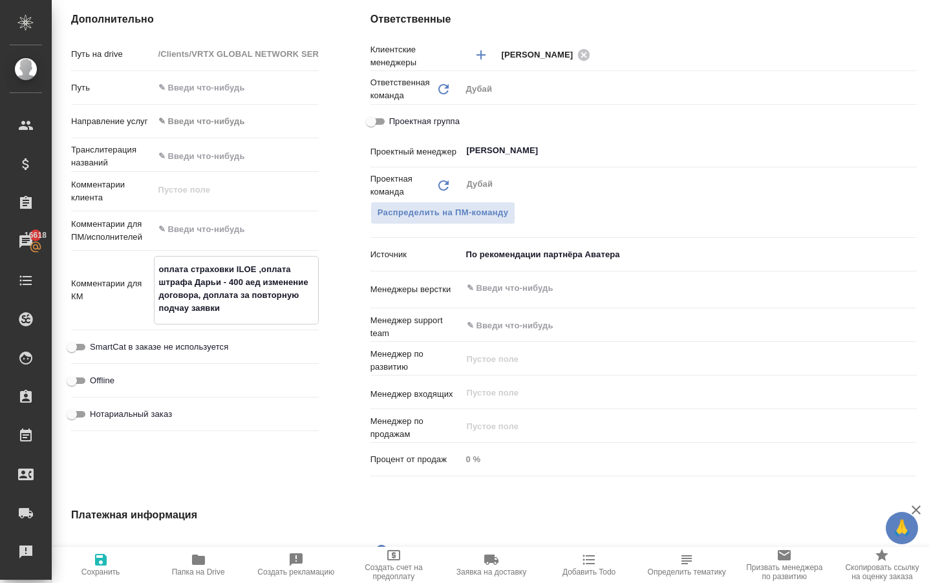
type textarea "оплата страховки ILOE ,оплата штрафа Дарьи - 400 аед изменение договора, доплат…"
type textarea "x"
type textarea "оплата страховки ILOE ,оплата штрафа Дарьи - 400 аед изменение договора, доплат…"
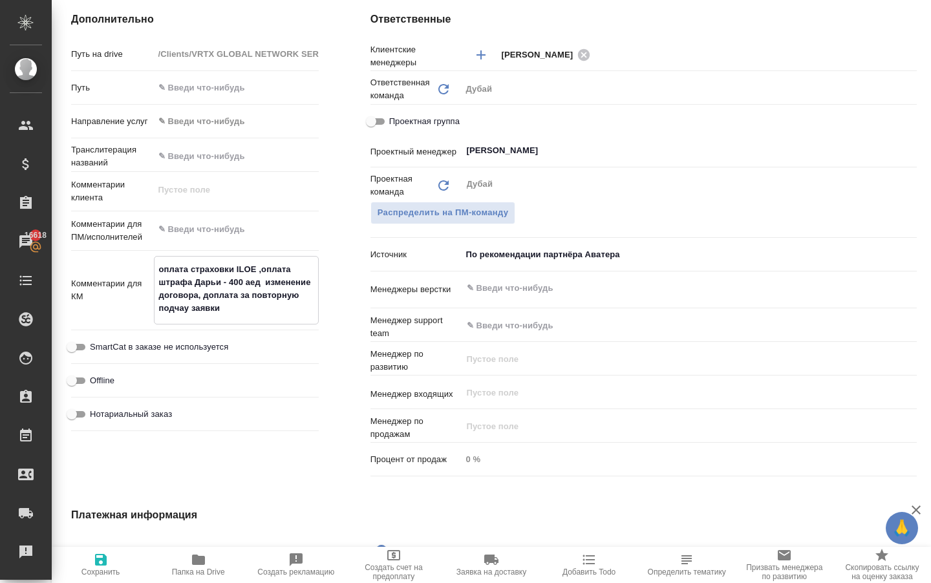
type textarea "x"
type textarea "оплата страховки ILOE ,оплата штрафа Дарьи - 400 аед, изменение договора, допла…"
type textarea "x"
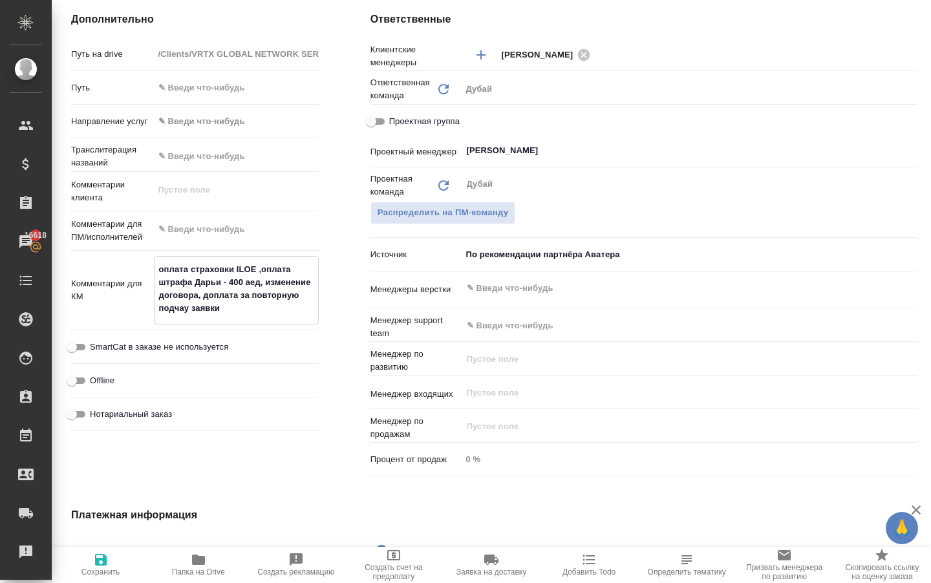
type textarea "x"
type textarea "оплата страховки ILOE ,оплата штрафа Дарьи - 400 аед, изменение договора, допла…"
type textarea "x"
click at [199, 310] on textarea "оплата страховки ILOE ,оплата штрафа Дарьи - 400 аед, изменение договора, допла…" at bounding box center [237, 289] width 164 height 61
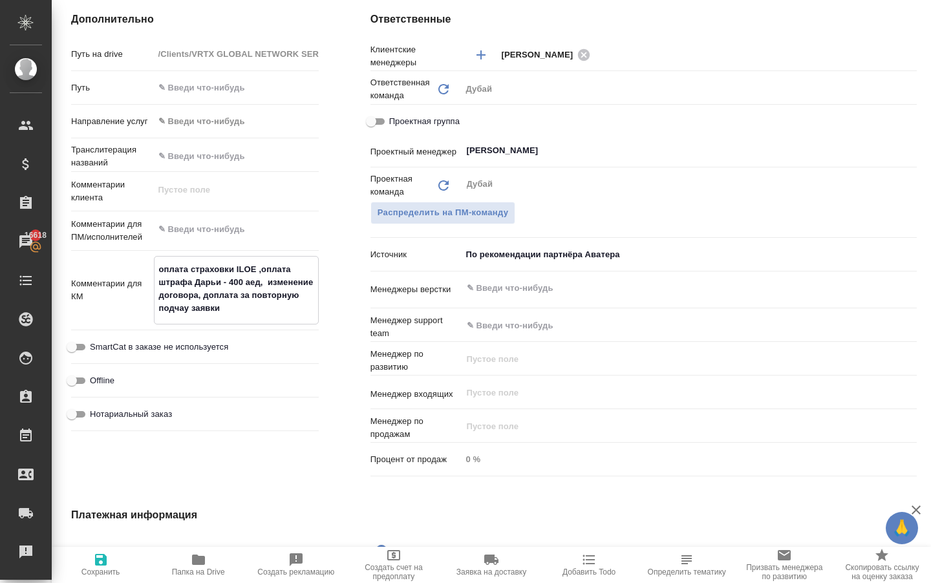
type textarea "x"
type textarea "оплата страховки ILOE ,оплата штрафа Дарьи - 400 аед, изменение договора , допл…"
type textarea "x"
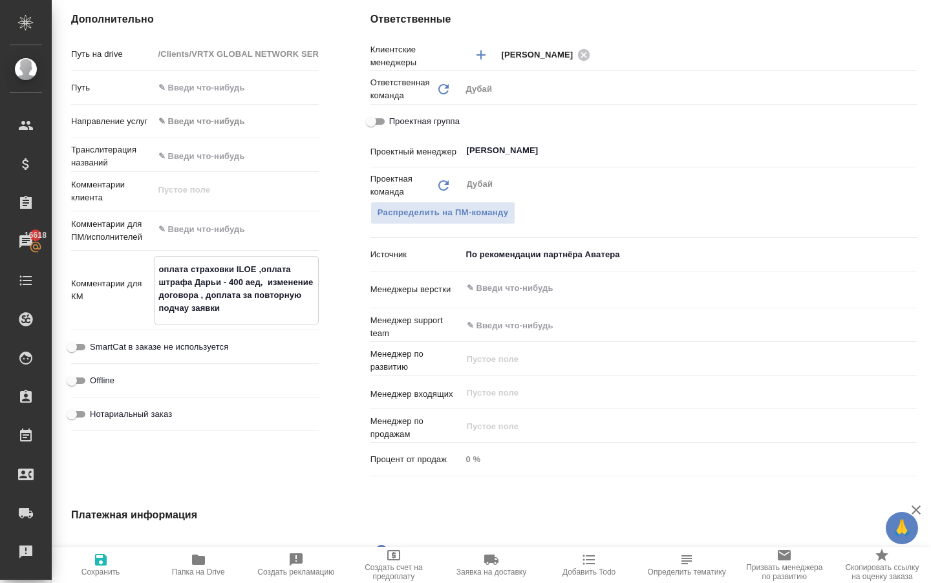
type textarea "x"
type textarea "оплата страховки ILOE ,оплата штрафа Дарьи - 400 аед, изменение договора -, доп…"
type textarea "x"
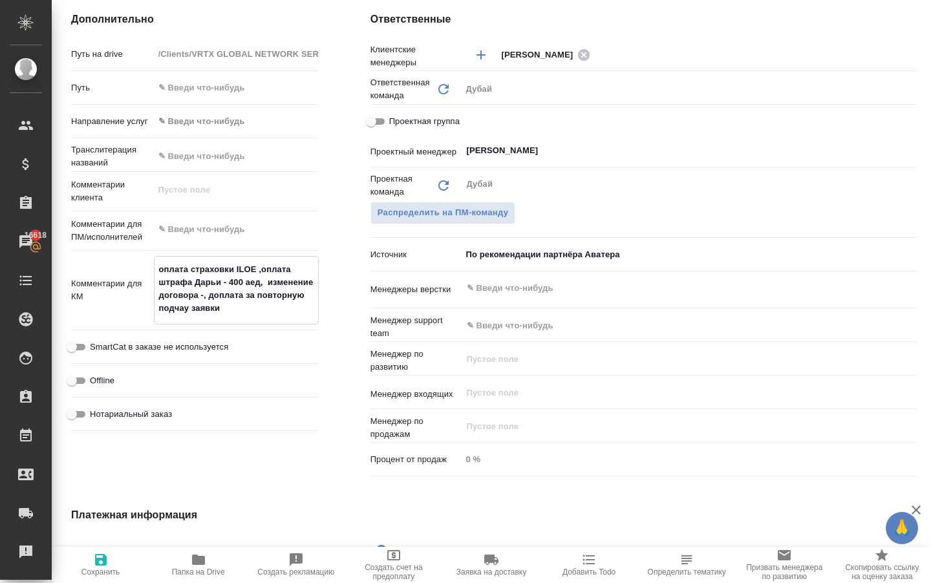
type textarea "оплата страховки ILOE ,оплата штрафа Дарьи - 400 аед, изменение договора - , до…"
type textarea "x"
type textarea "оплата страховки ILOE ,оплата штрафа Дарьи - 400 аед, изменение договора - 2, д…"
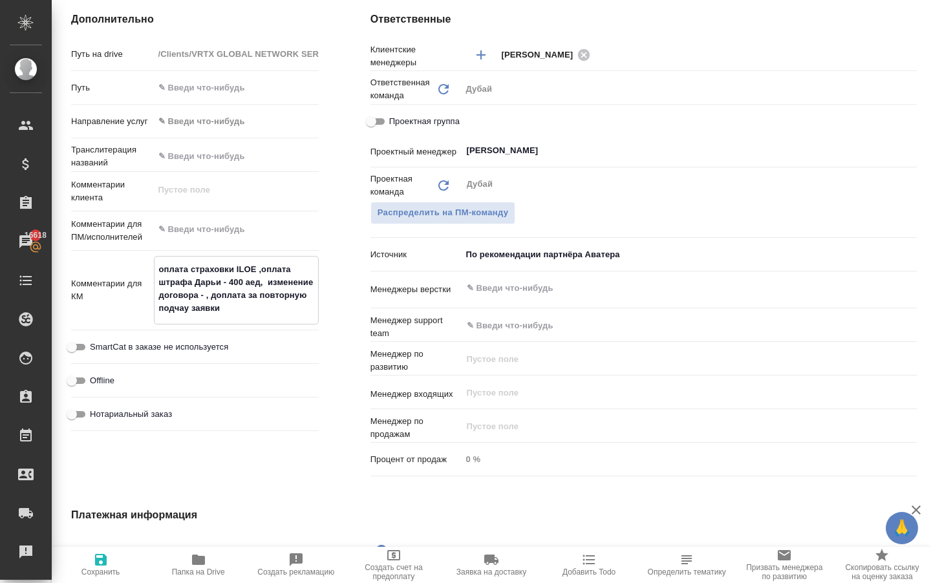
type textarea "x"
type textarea "оплата страховки ILOE ,оплата штрафа Дарьи - 400 аед, изменение договора - 2 , …"
type textarea "x"
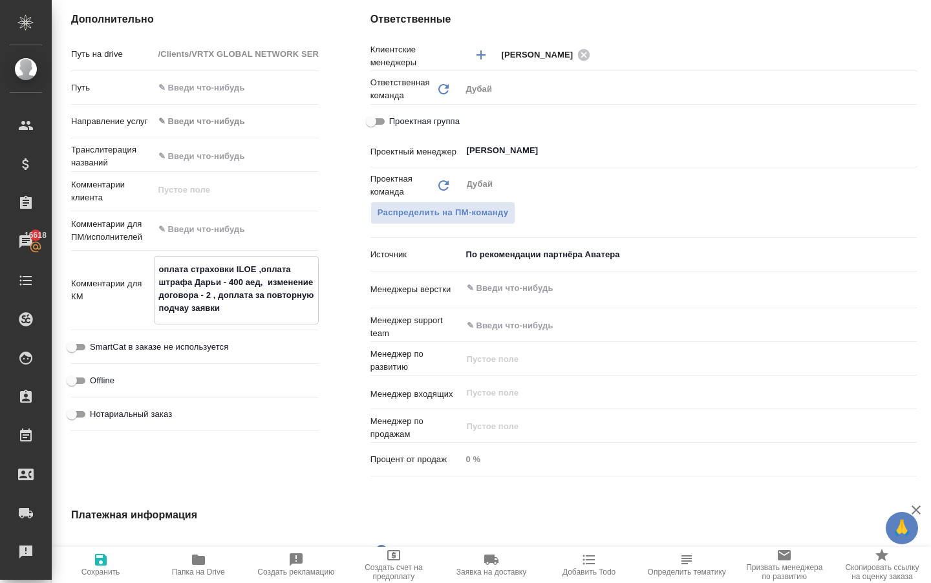
type textarea "x"
type textarea "оплата страховки ILOE ,оплата штрафа Дарьи - 400 аед, изменение договора - 2 ч,…"
type textarea "x"
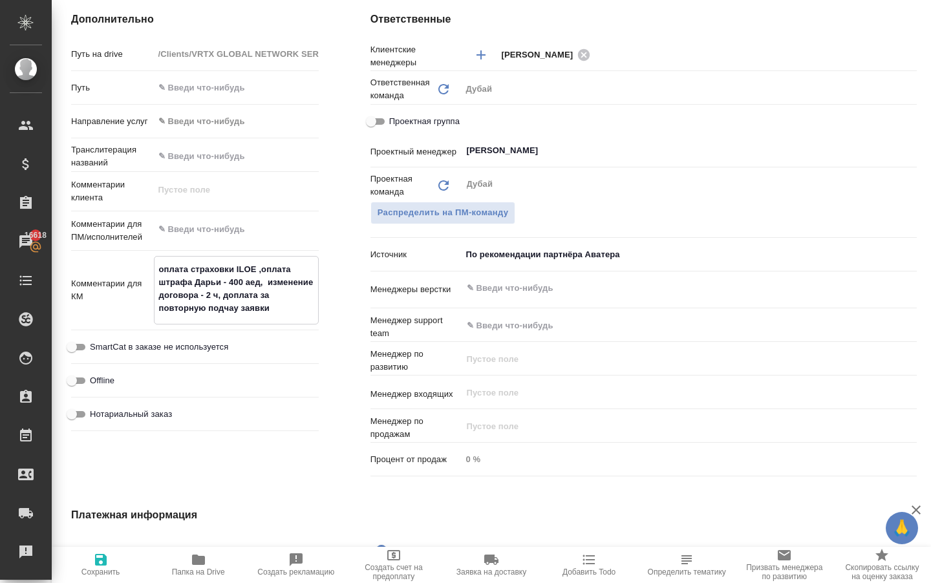
type textarea "x"
type textarea "оплата страховки ILOE ,оплата штрафа Дарьи - 400 аед, изменение договора - 2 че…"
type textarea "x"
click at [98, 564] on icon "button" at bounding box center [101, 560] width 12 height 12
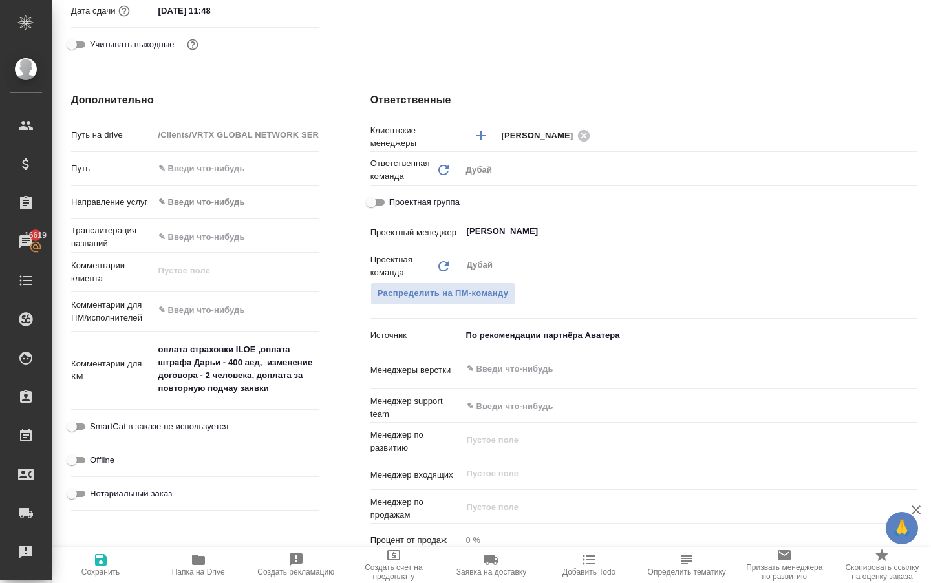
scroll to position [469, 0]
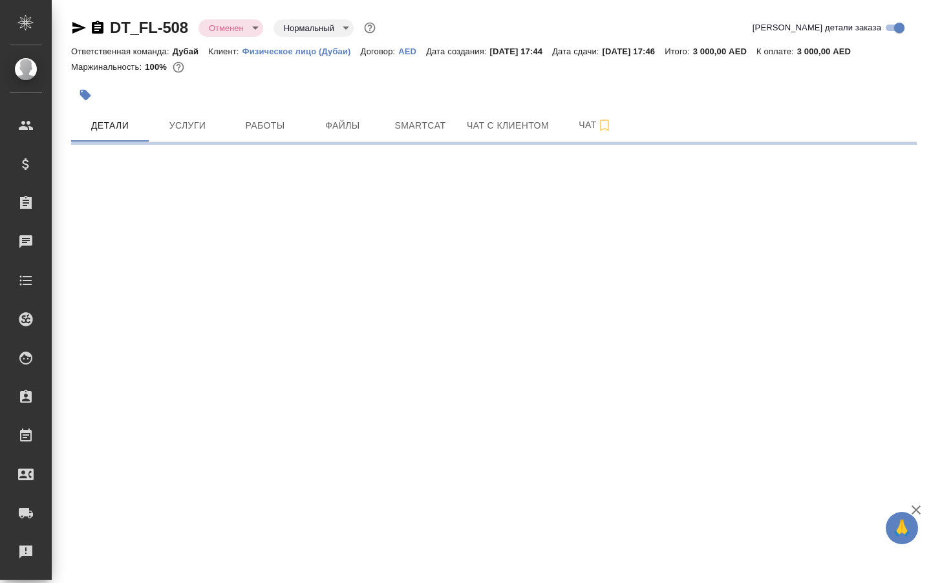
select select "RU"
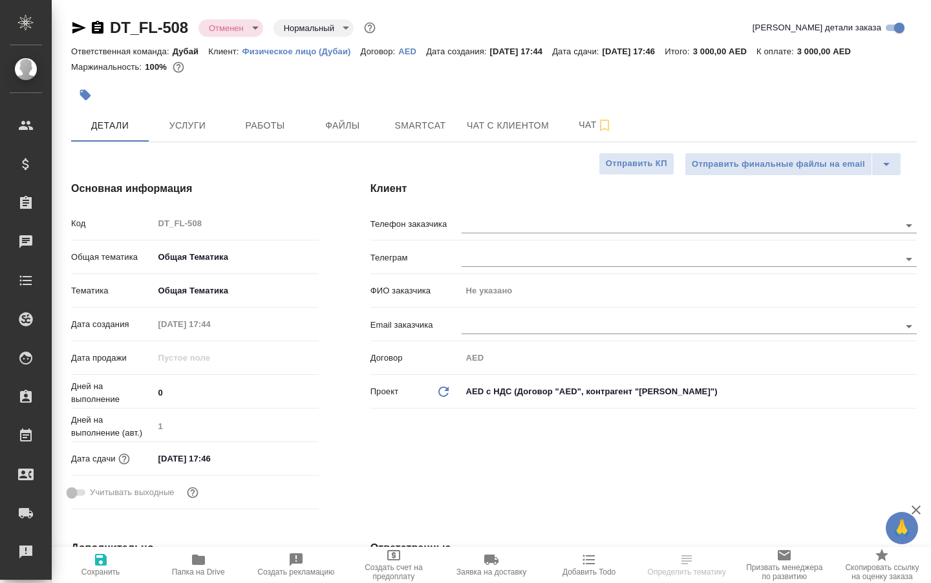
type textarea "x"
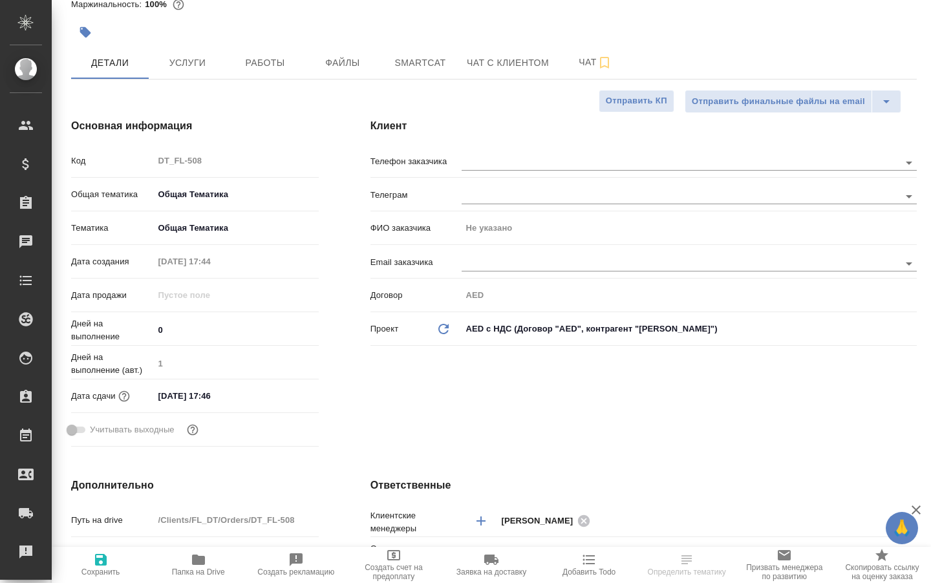
type textarea "x"
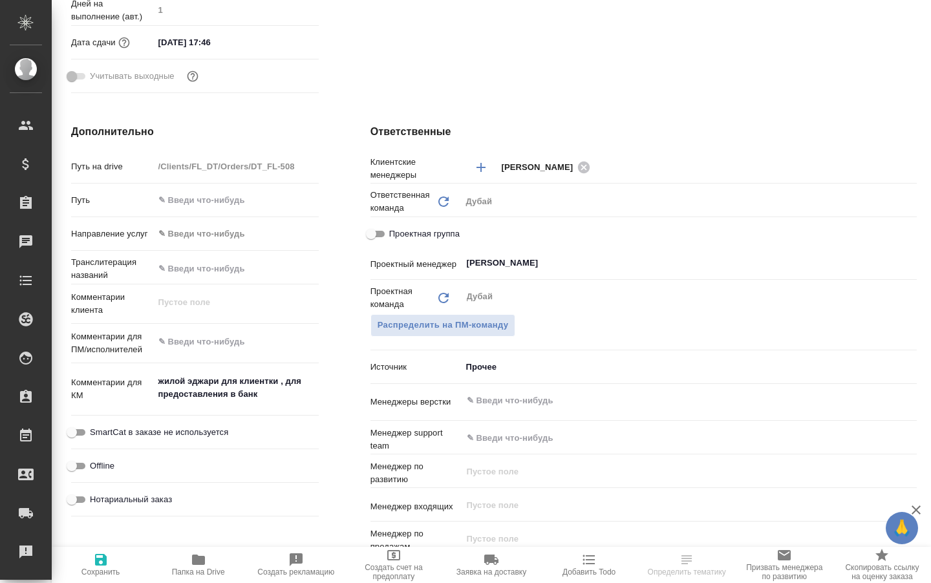
type textarea "x"
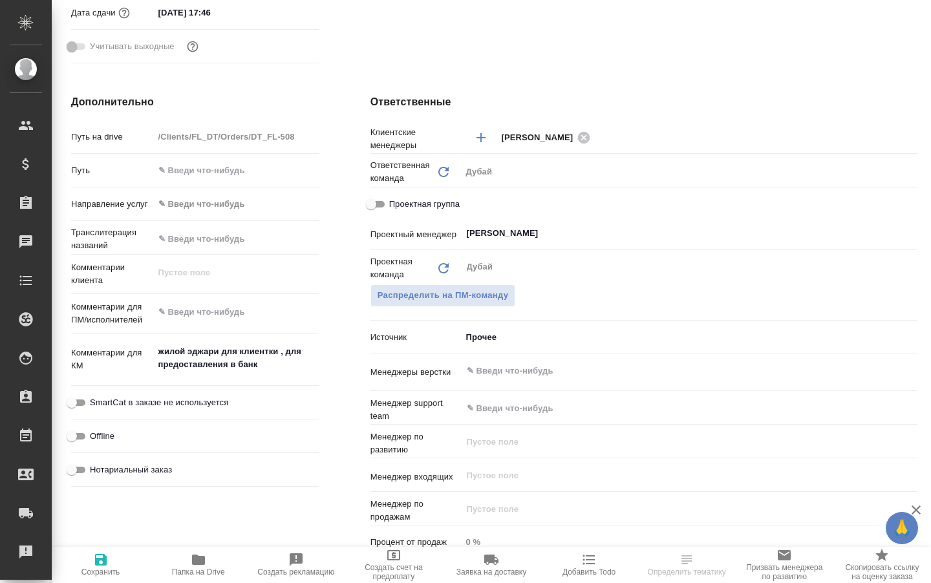
scroll to position [453, 0]
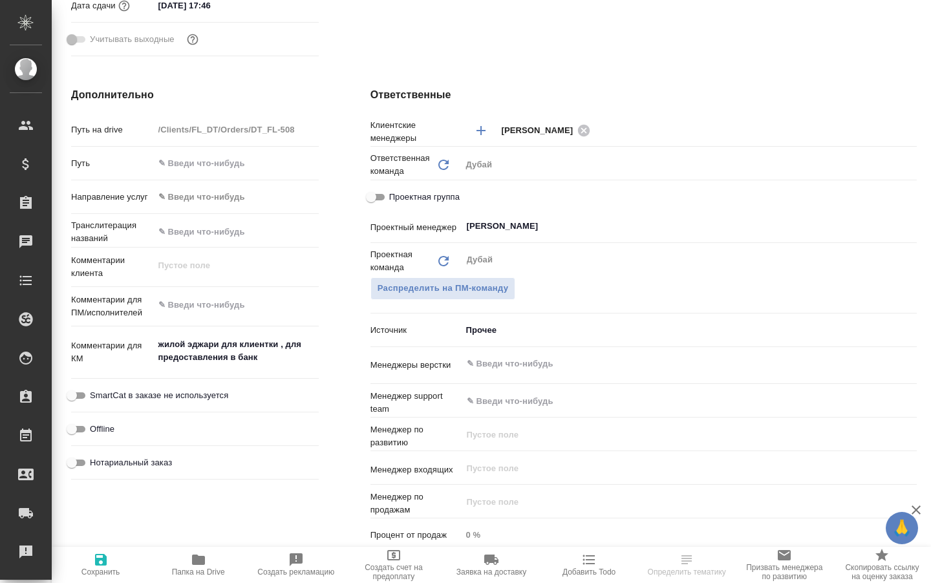
click at [469, 345] on body "🙏 .cls-1 fill:#fff; AWATERA Solokha Petro Клиенты Спецификации Заказы Чаты Todo…" at bounding box center [465, 291] width 931 height 583
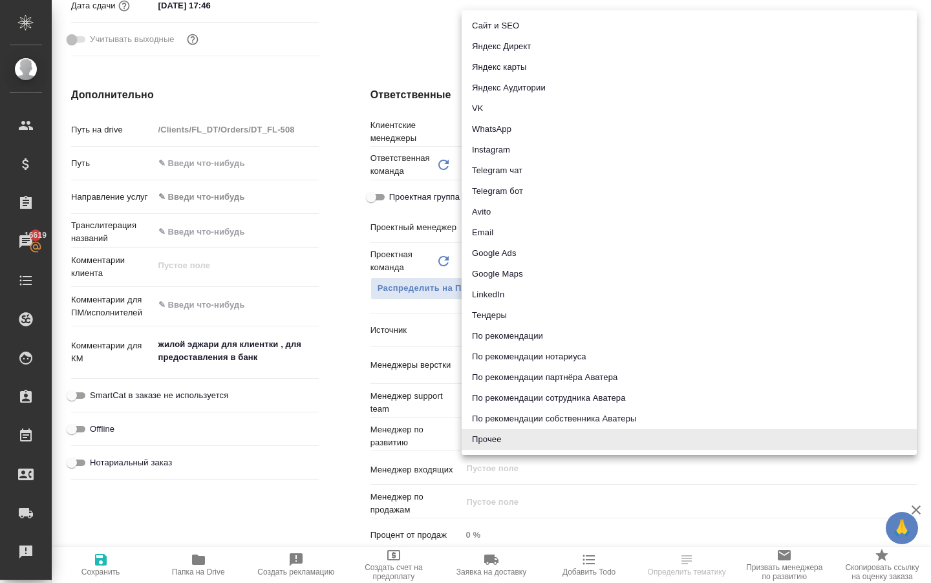
click at [515, 417] on li "По рекомендации собственника Аватеры" at bounding box center [689, 419] width 455 height 21
type textarea "x"
type input "ownerRecommendation"
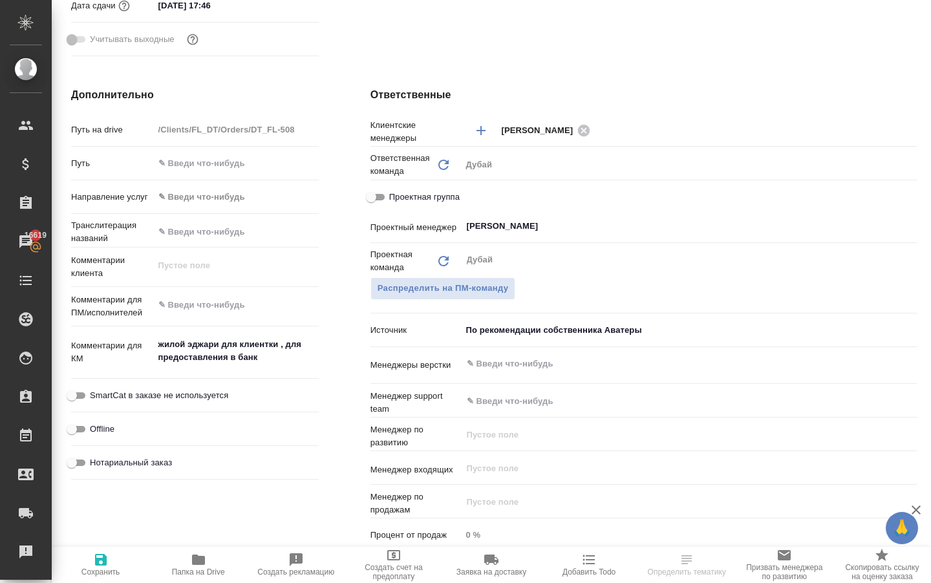
click at [109, 560] on icon "button" at bounding box center [101, 560] width 16 height 16
type textarea "x"
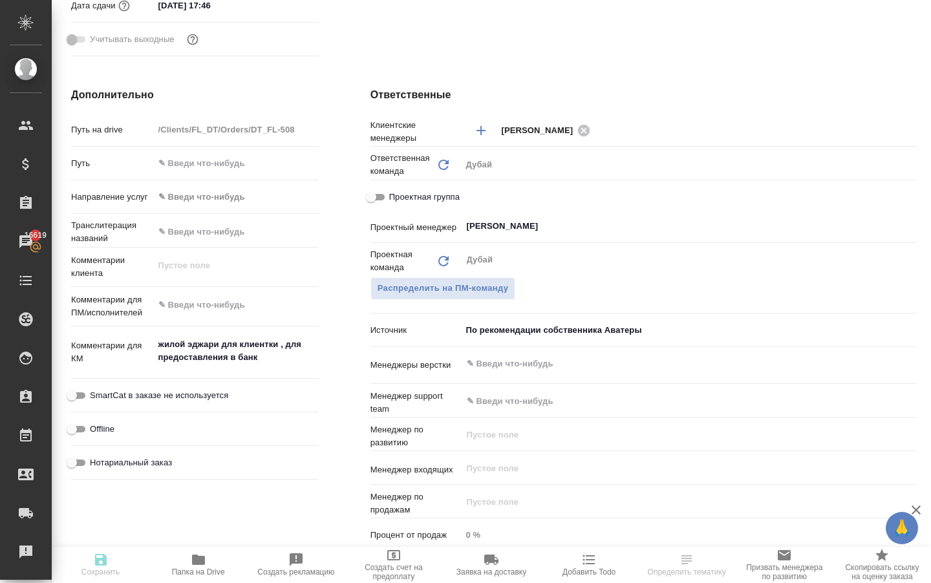
type textarea "x"
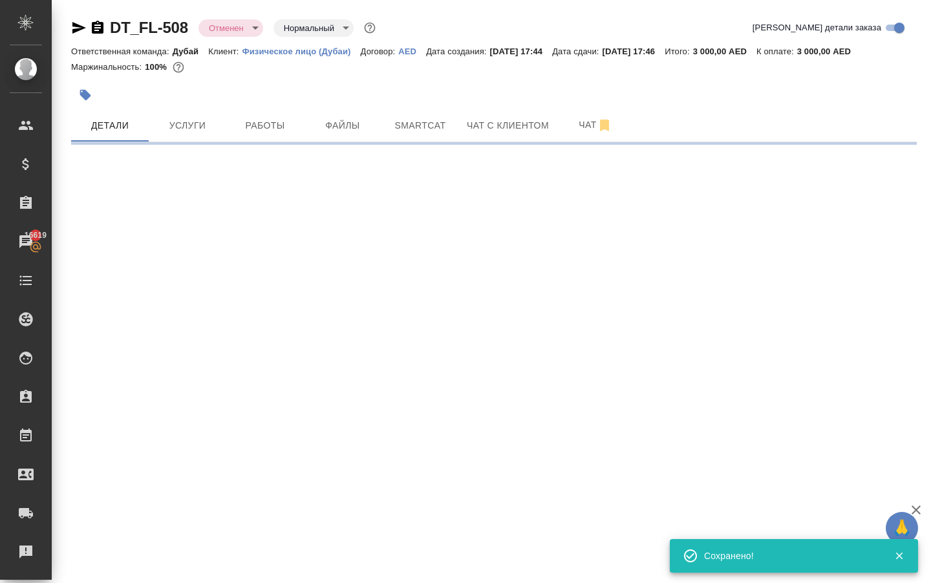
scroll to position [0, 0]
select select "RU"
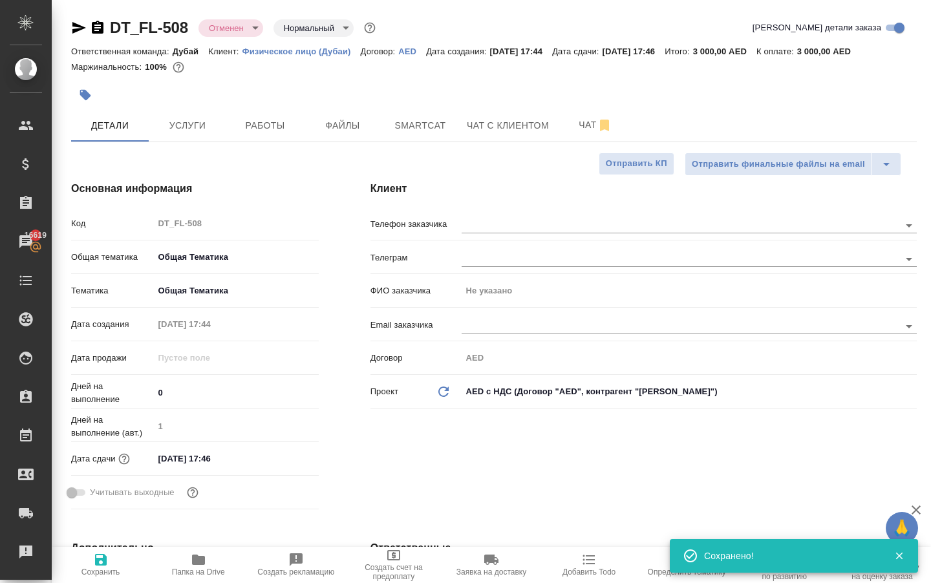
type textarea "x"
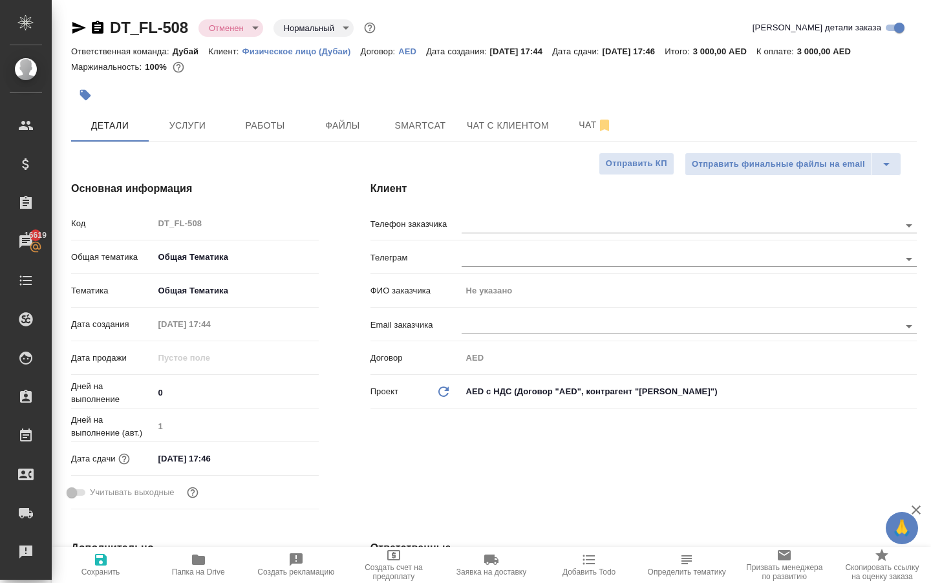
type textarea "x"
